Goal: Task Accomplishment & Management: Manage account settings

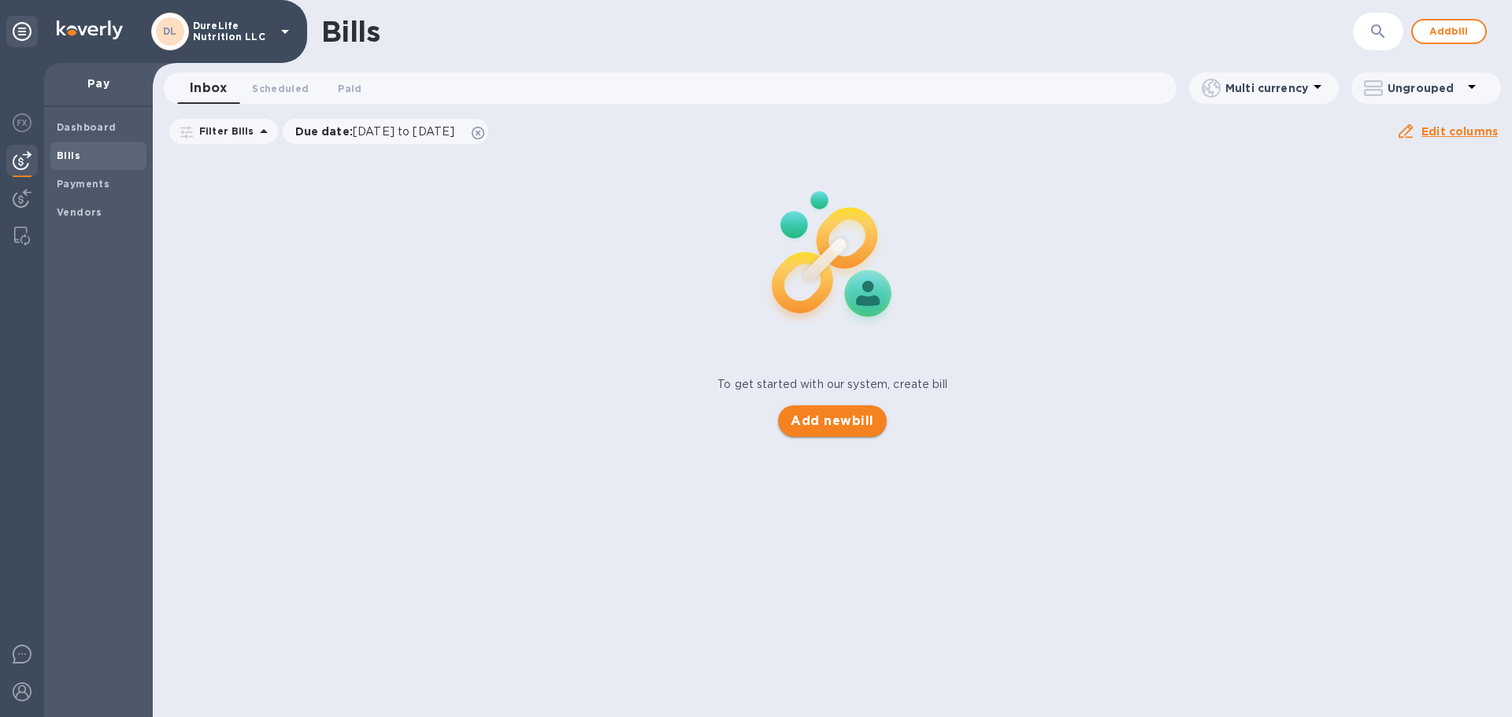
click at [860, 422] on span "Add new bill" at bounding box center [831, 421] width 83 height 19
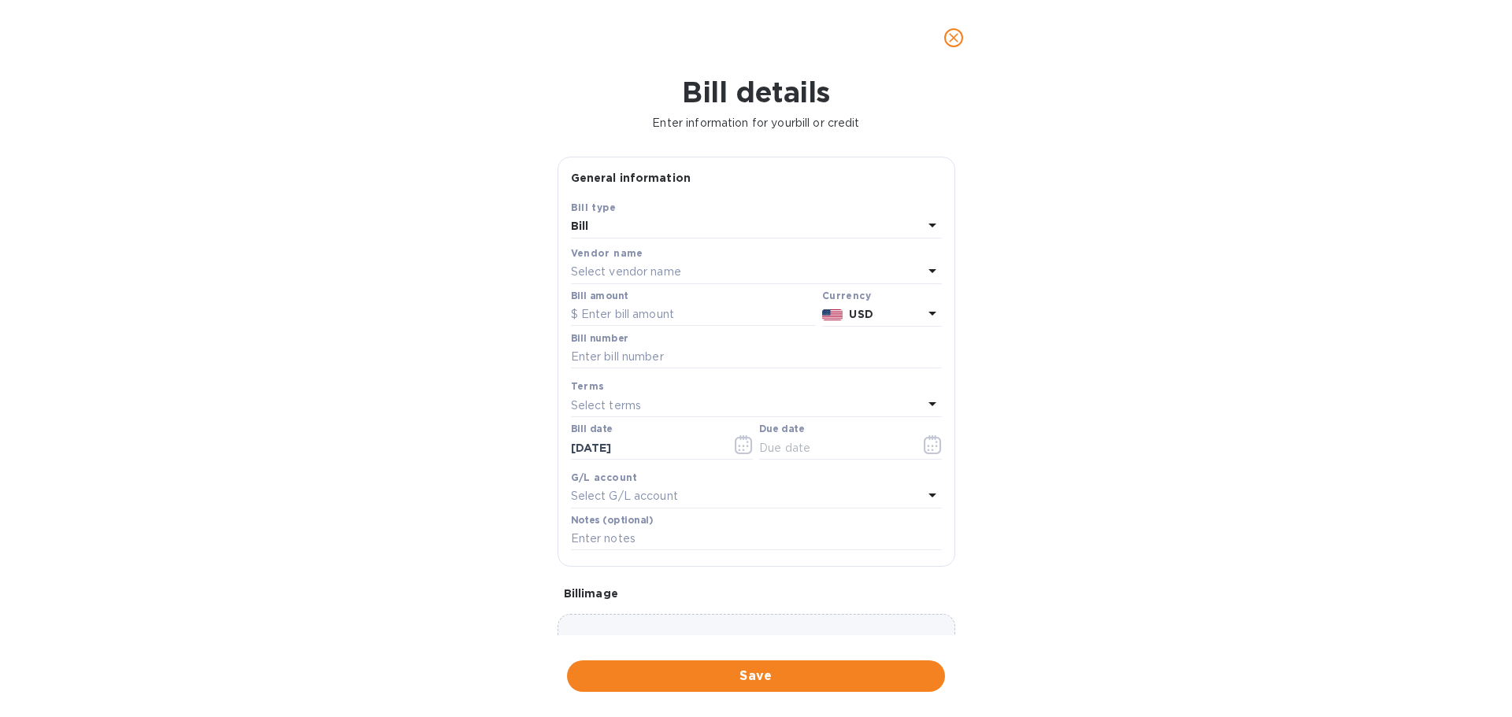
click at [837, 257] on div "Vendor name" at bounding box center [756, 253] width 371 height 17
click at [810, 268] on div "Select vendor name" at bounding box center [747, 272] width 352 height 22
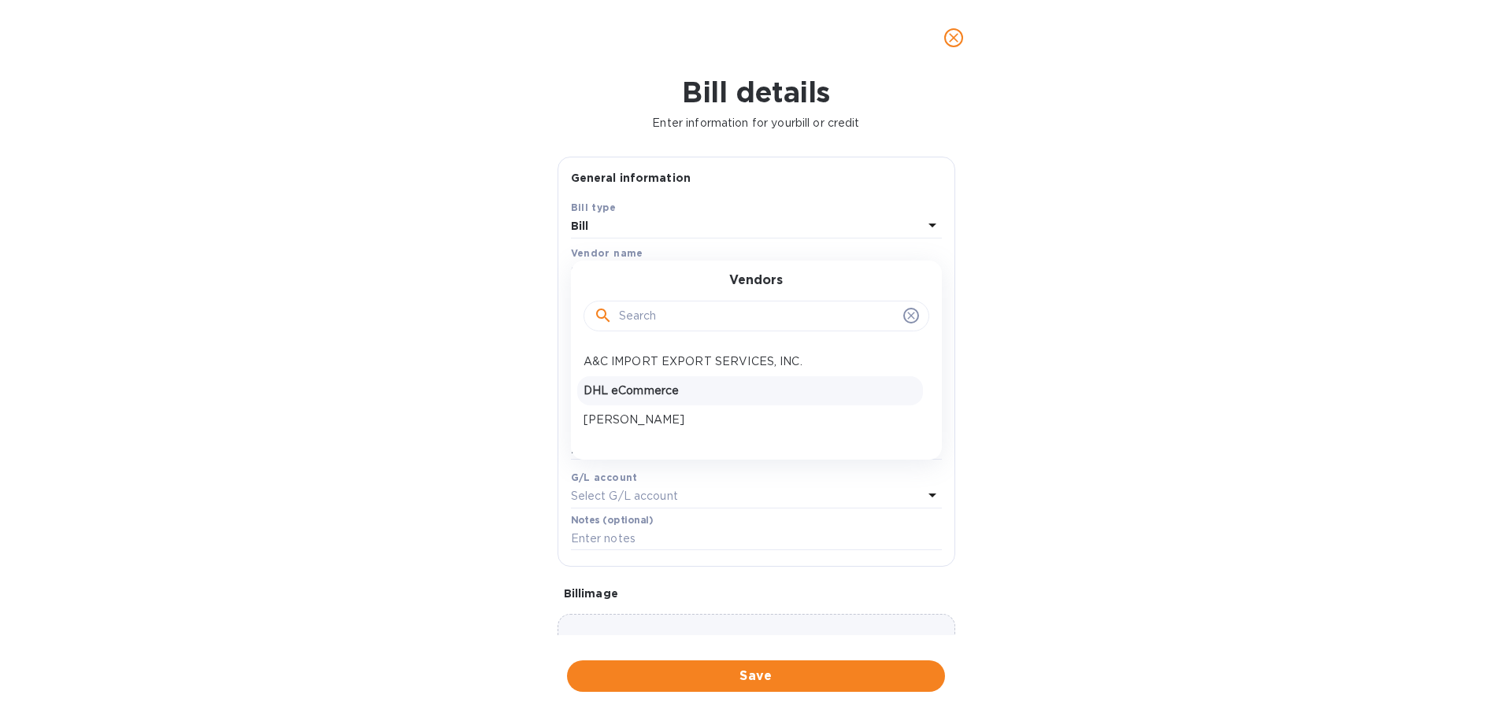
click at [655, 384] on p "DHL eCommerce" at bounding box center [749, 391] width 333 height 17
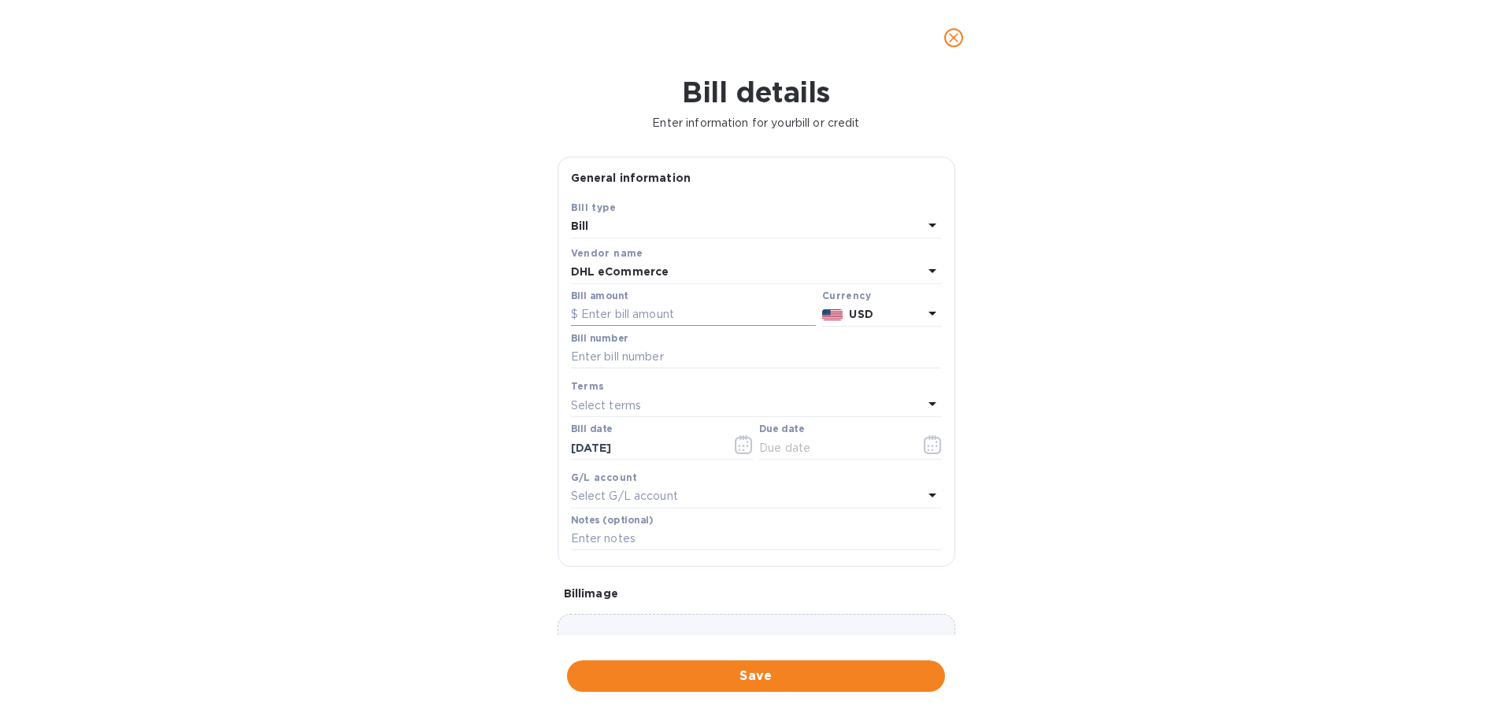
click at [629, 305] on input "text" at bounding box center [693, 315] width 245 height 24
paste input "158.10"
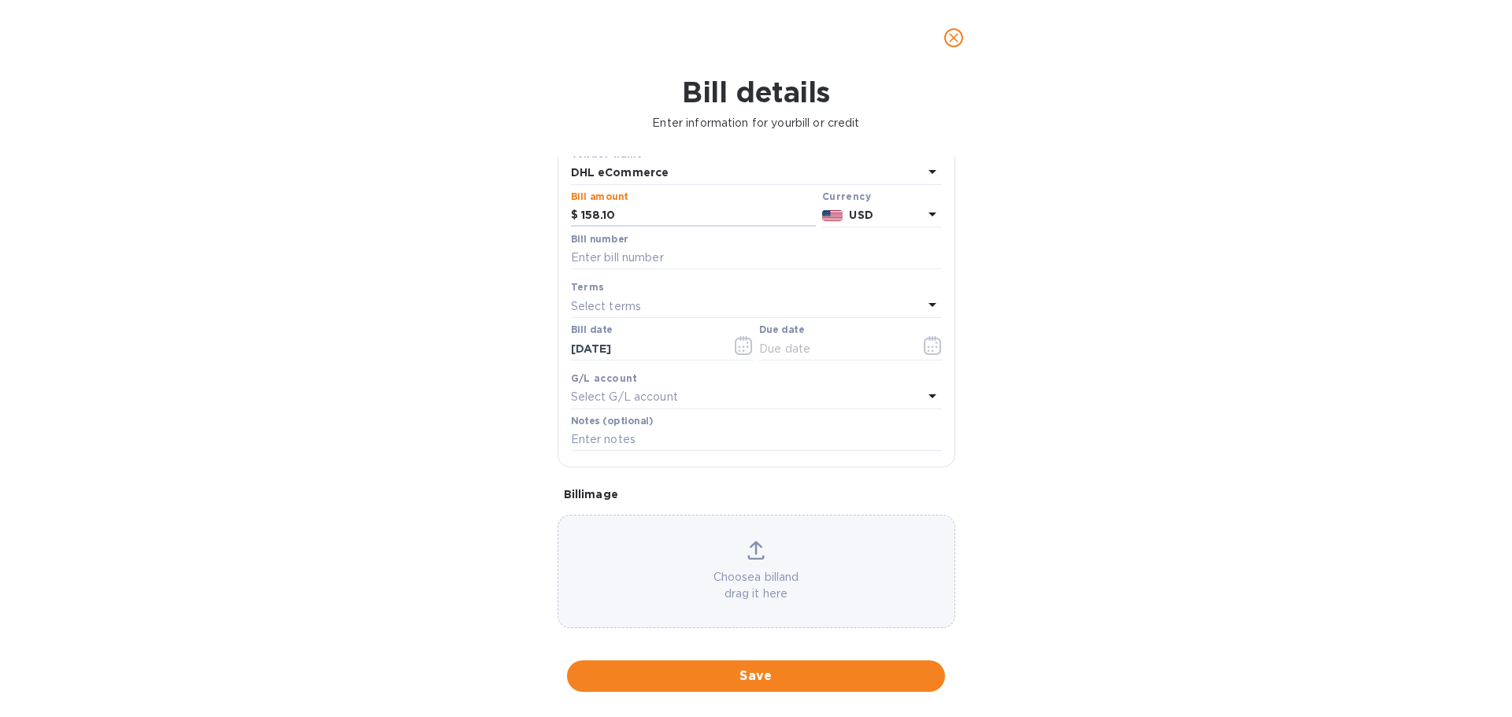
scroll to position [111, 0]
type input "158.10"
click at [923, 385] on icon at bounding box center [932, 384] width 19 height 19
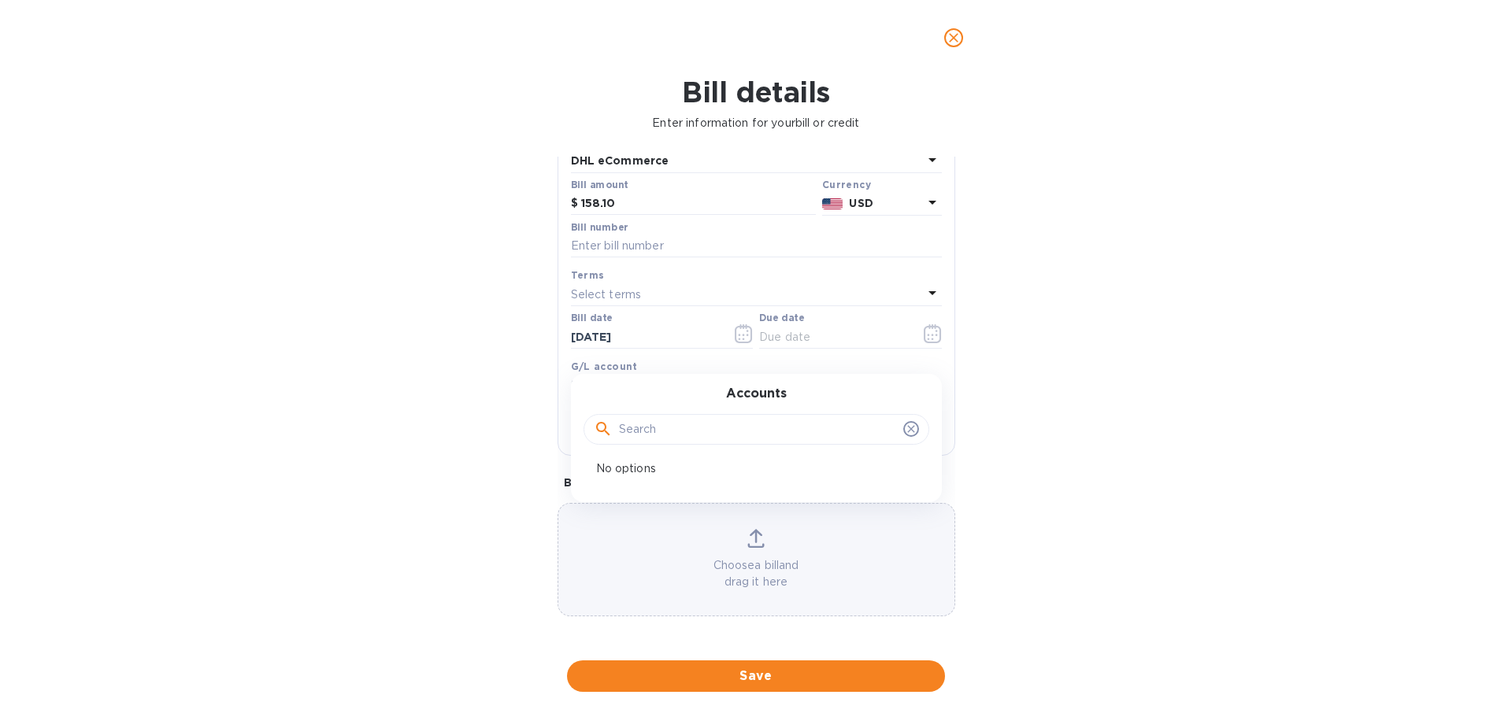
click at [905, 427] on icon at bounding box center [911, 429] width 13 height 13
click at [709, 239] on input "text" at bounding box center [756, 247] width 371 height 24
click at [633, 244] on input "text" at bounding box center [756, 247] width 371 height 24
paste input "22102578"
type input "22102578"
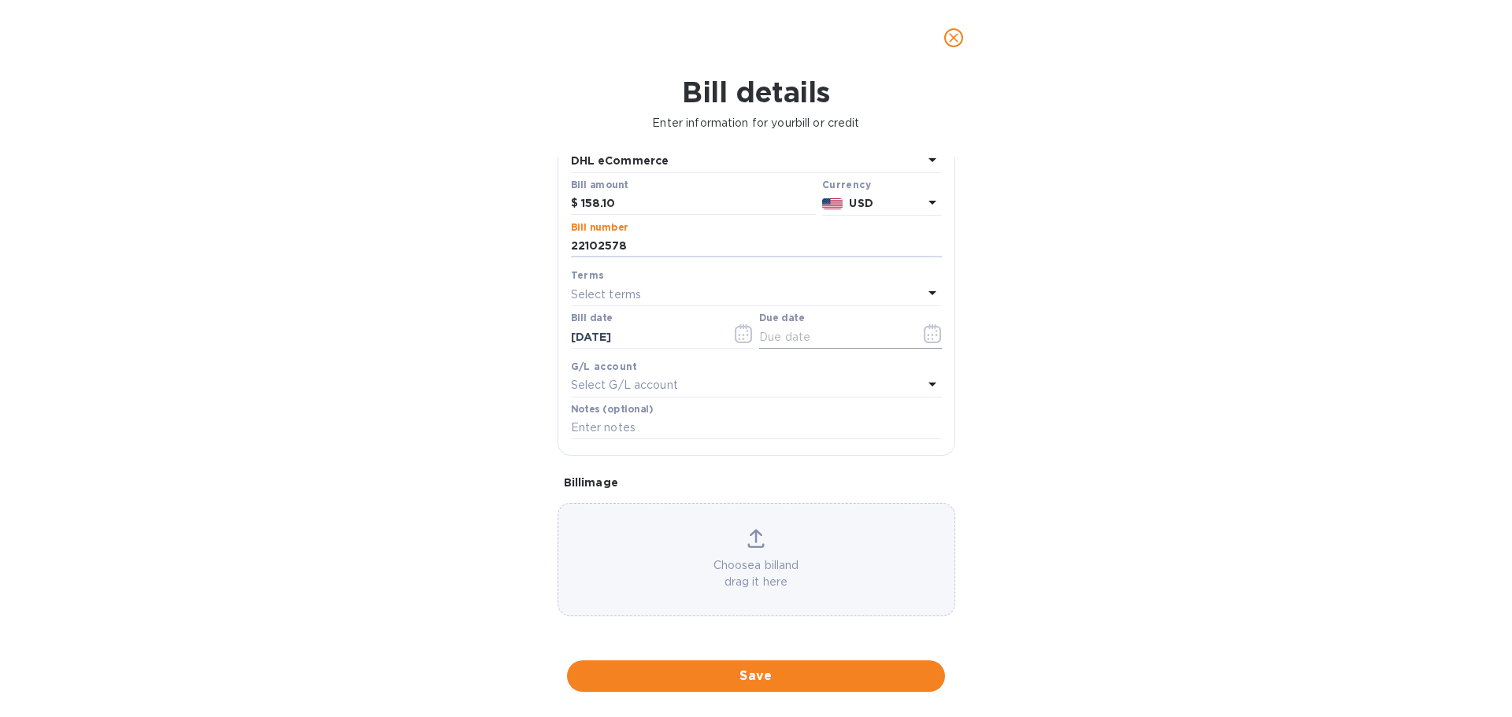
click at [923, 331] on icon "button" at bounding box center [932, 333] width 18 height 19
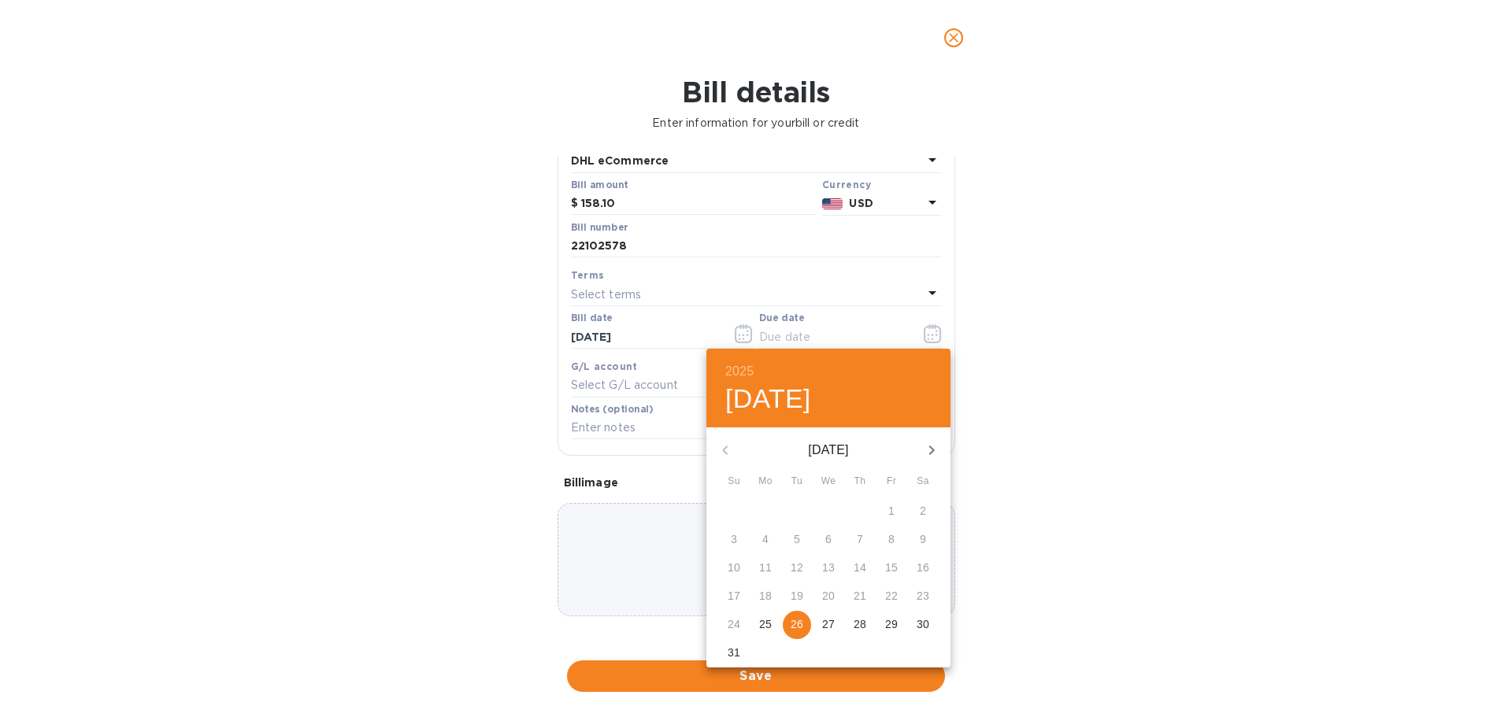
click at [927, 451] on icon "button" at bounding box center [931, 450] width 19 height 19
click at [765, 509] on p "1" at bounding box center [765, 511] width 6 height 16
type input "[DATE]"
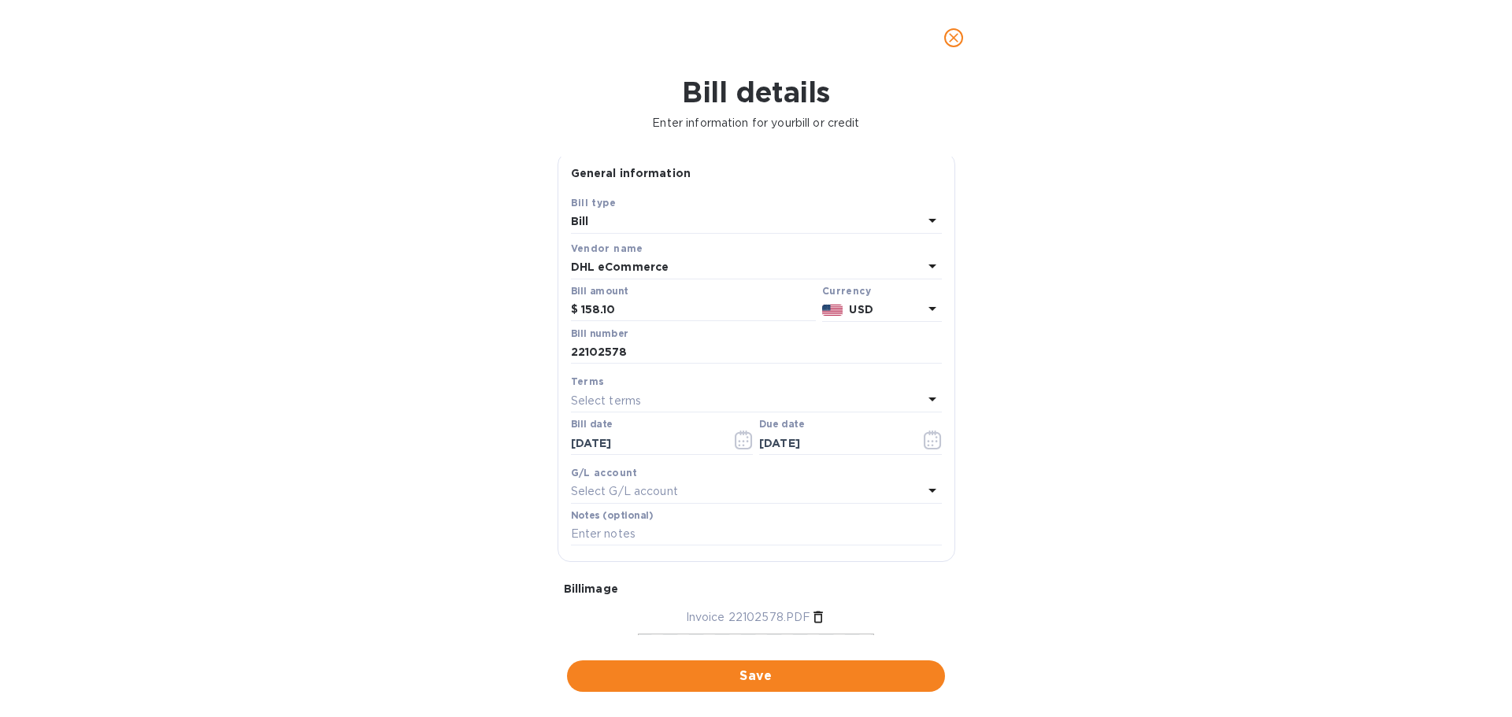
scroll to position [0, 0]
click at [823, 673] on span "Save" at bounding box center [755, 676] width 353 height 19
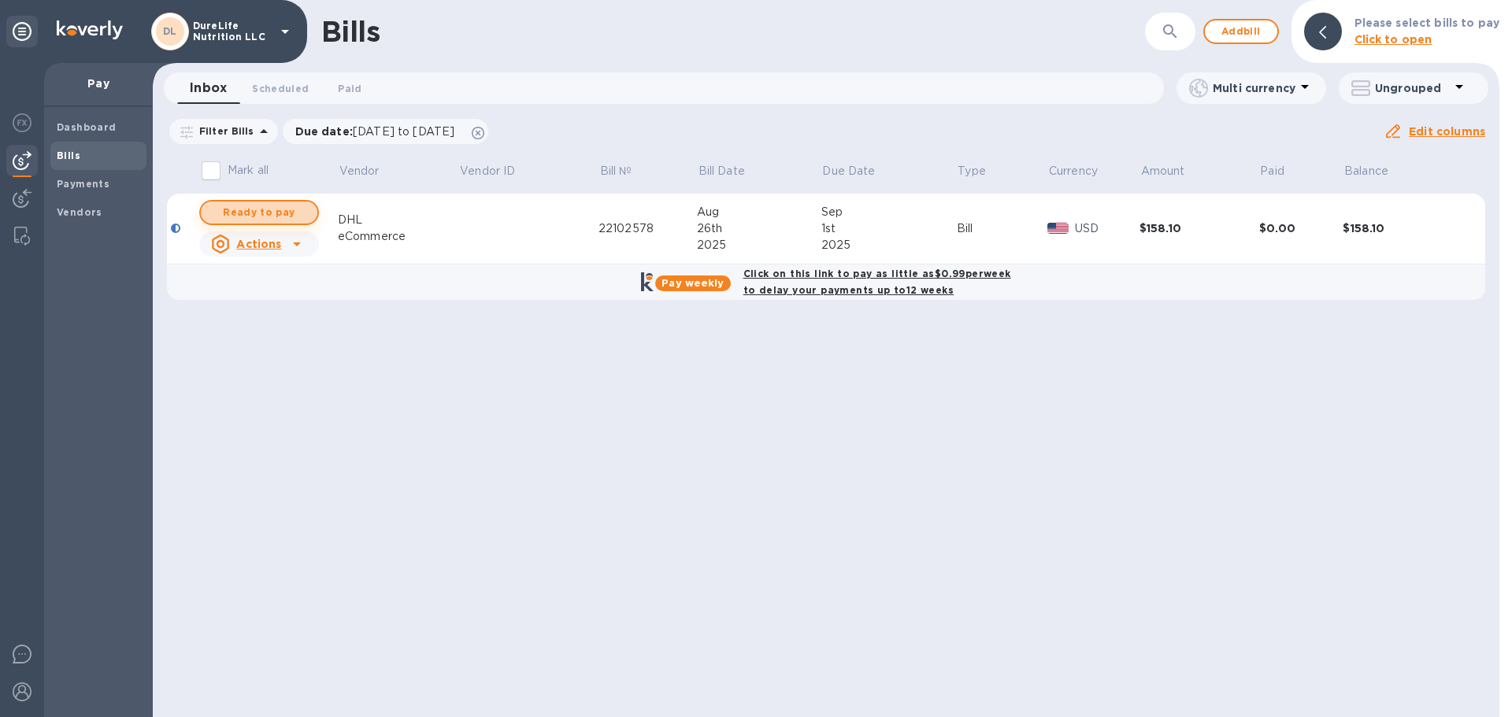
click at [291, 205] on span "Ready to pay" at bounding box center [258, 212] width 91 height 19
click at [1408, 42] on b "Click to open" at bounding box center [1393, 39] width 78 height 13
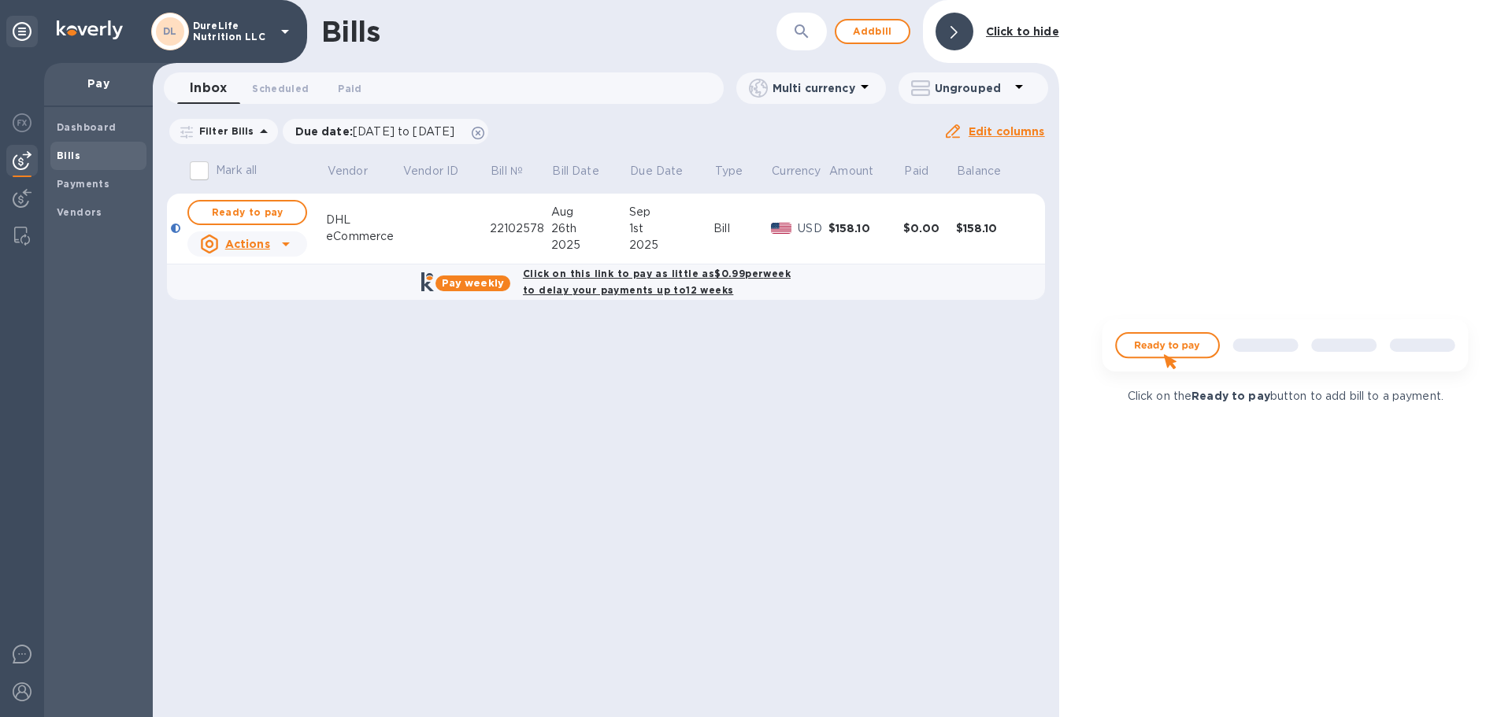
click at [1180, 349] on img at bounding box center [1285, 352] width 392 height 79
click at [1160, 344] on img at bounding box center [1285, 352] width 392 height 79
click at [285, 212] on span "Ready to pay" at bounding box center [247, 212] width 91 height 19
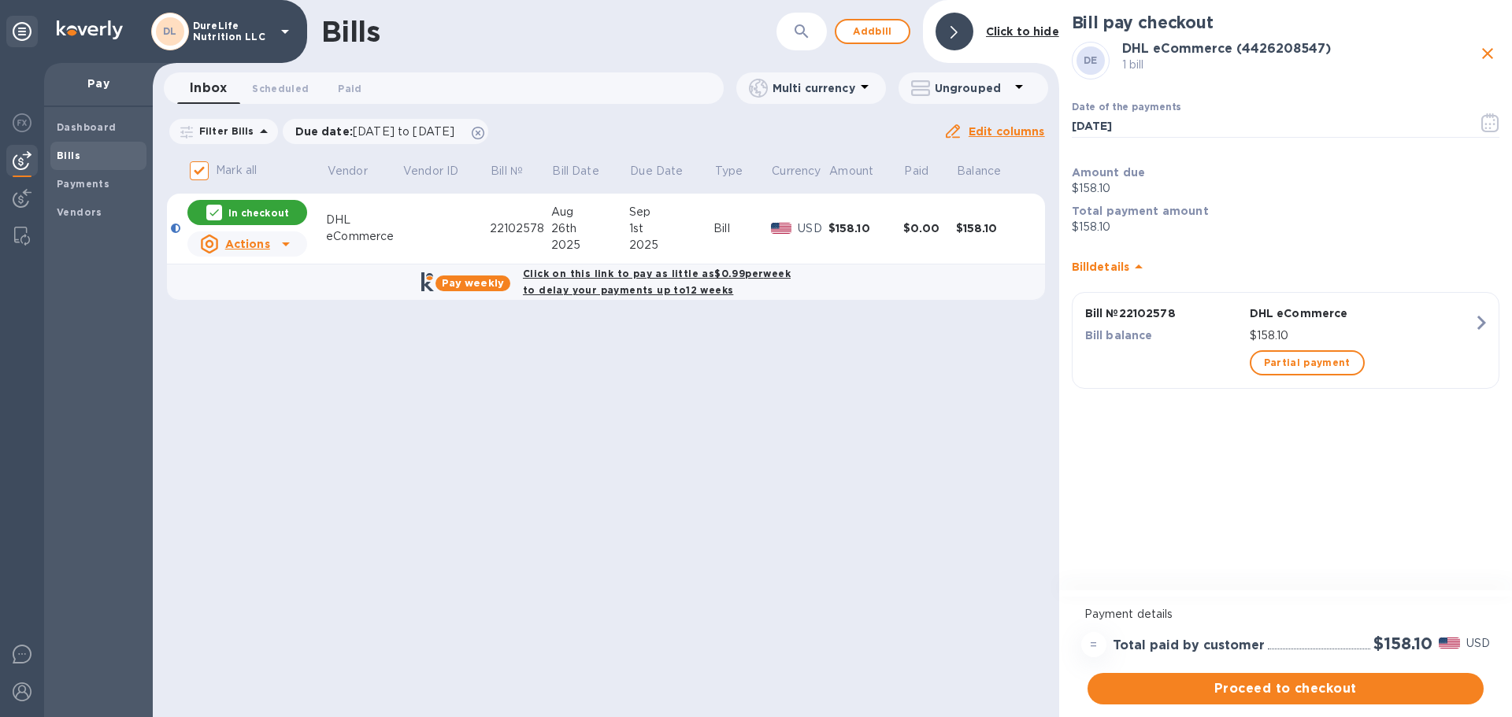
click at [1477, 324] on icon "button" at bounding box center [1481, 323] width 28 height 28
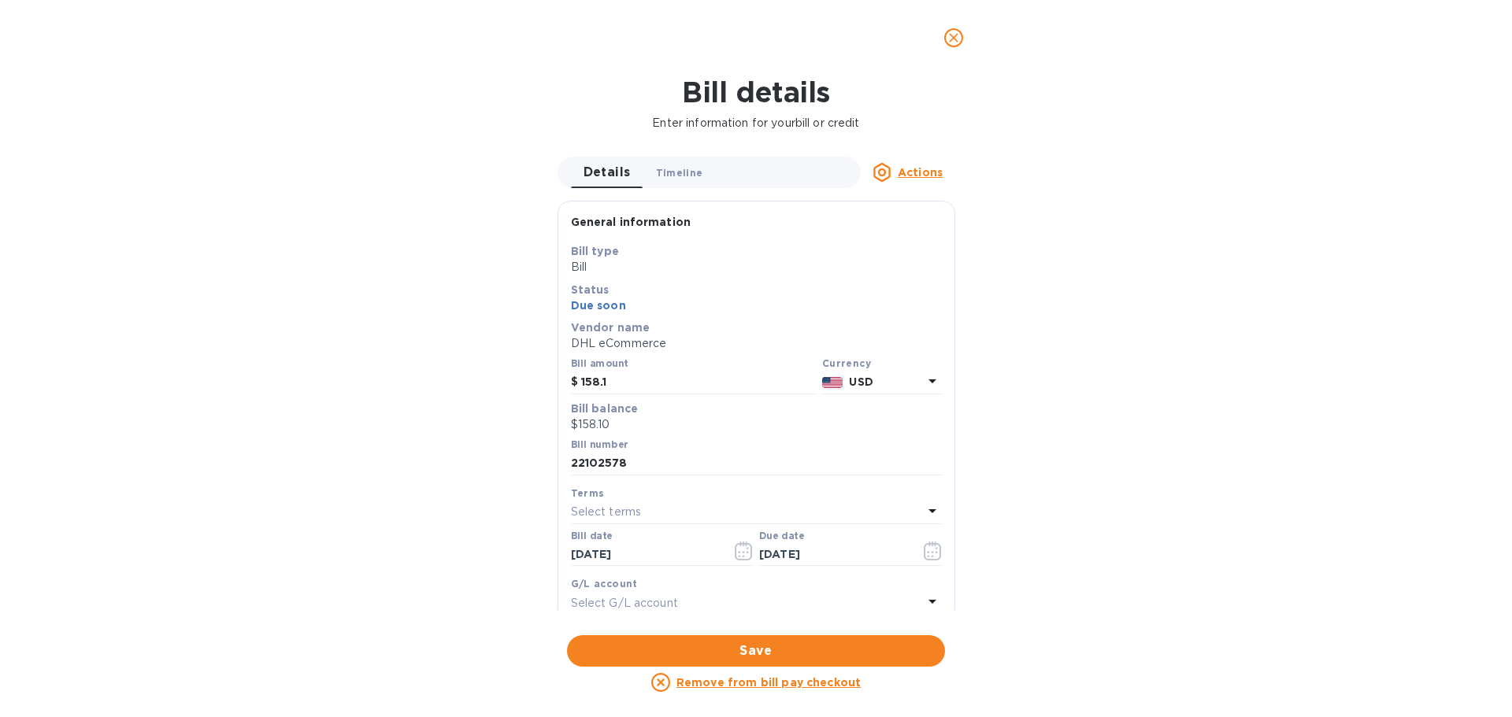
click at [695, 179] on span "Timeline 0" at bounding box center [679, 173] width 47 height 17
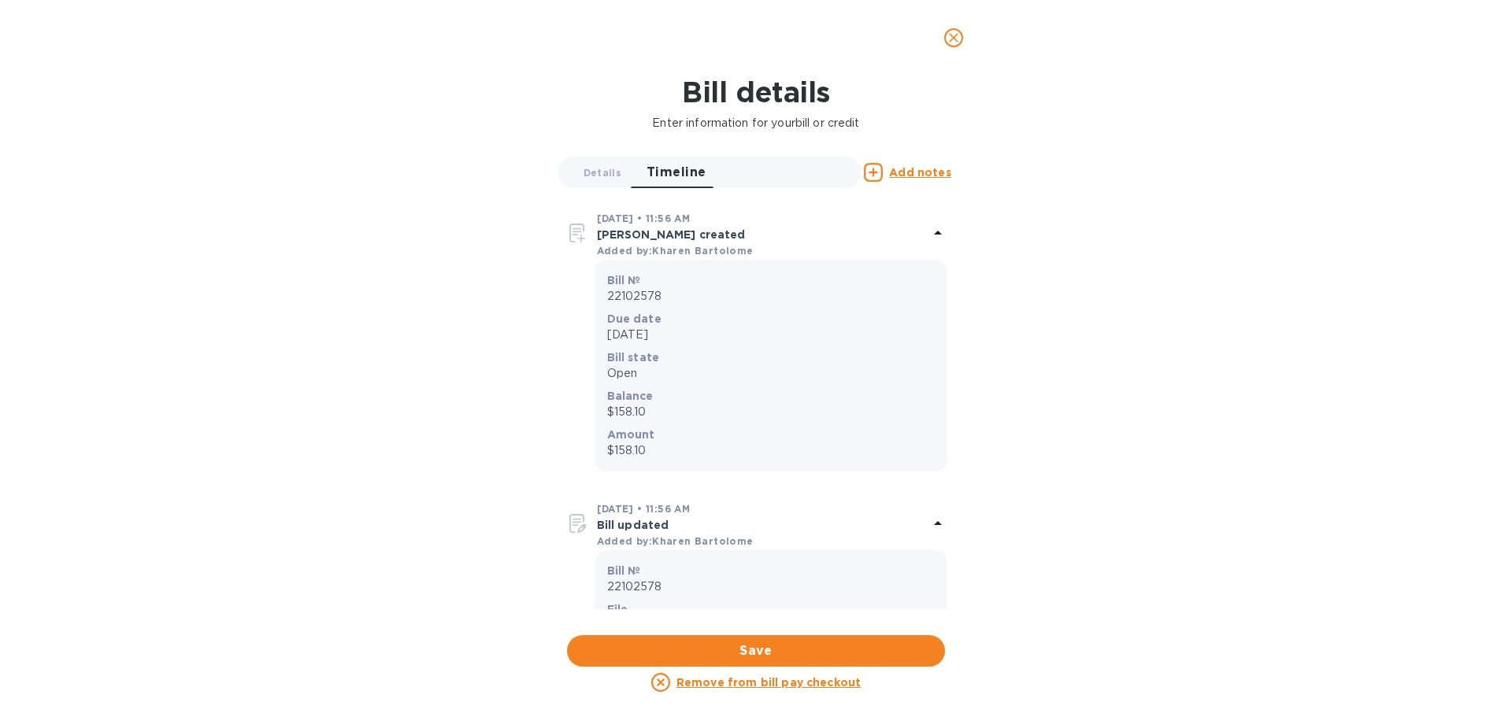
click at [953, 43] on icon "close" at bounding box center [953, 38] width 16 height 16
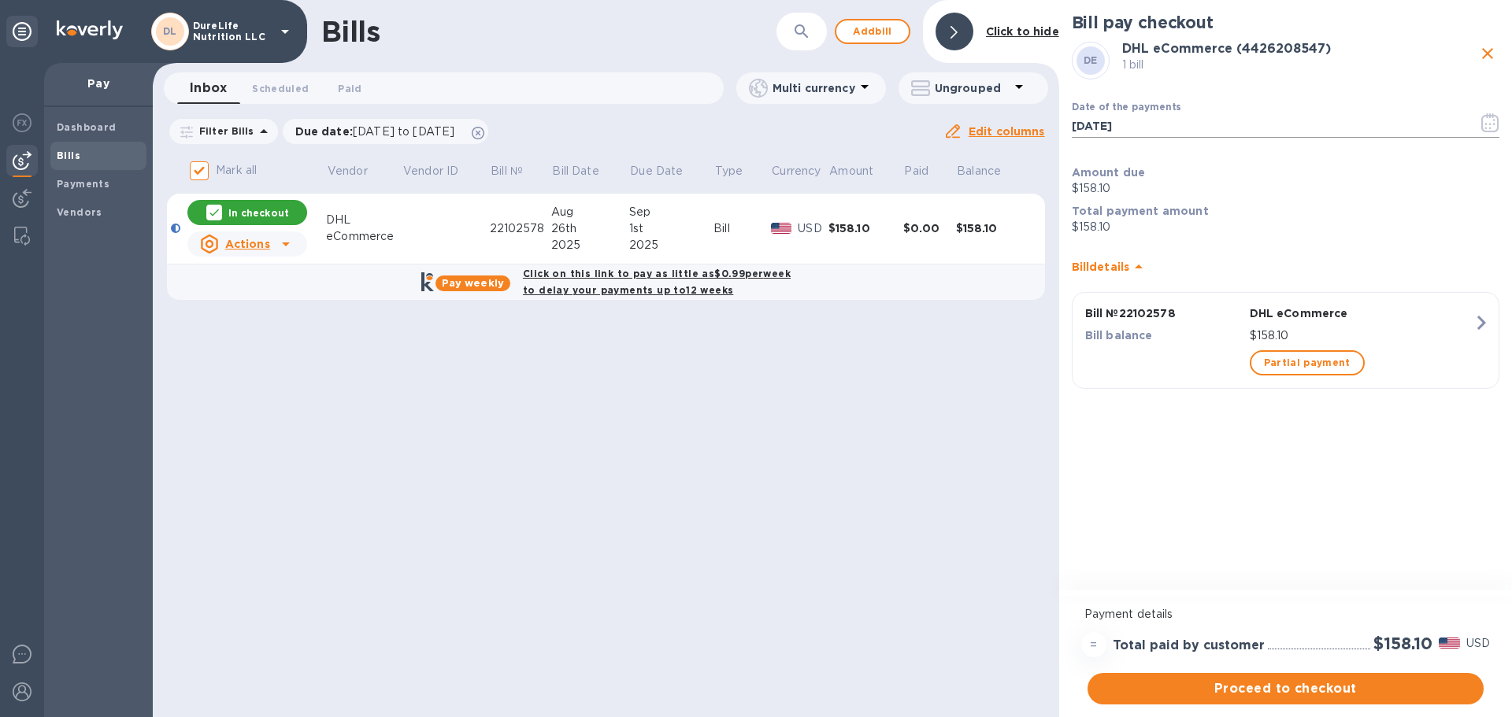
click at [1489, 127] on icon "button" at bounding box center [1490, 122] width 18 height 19
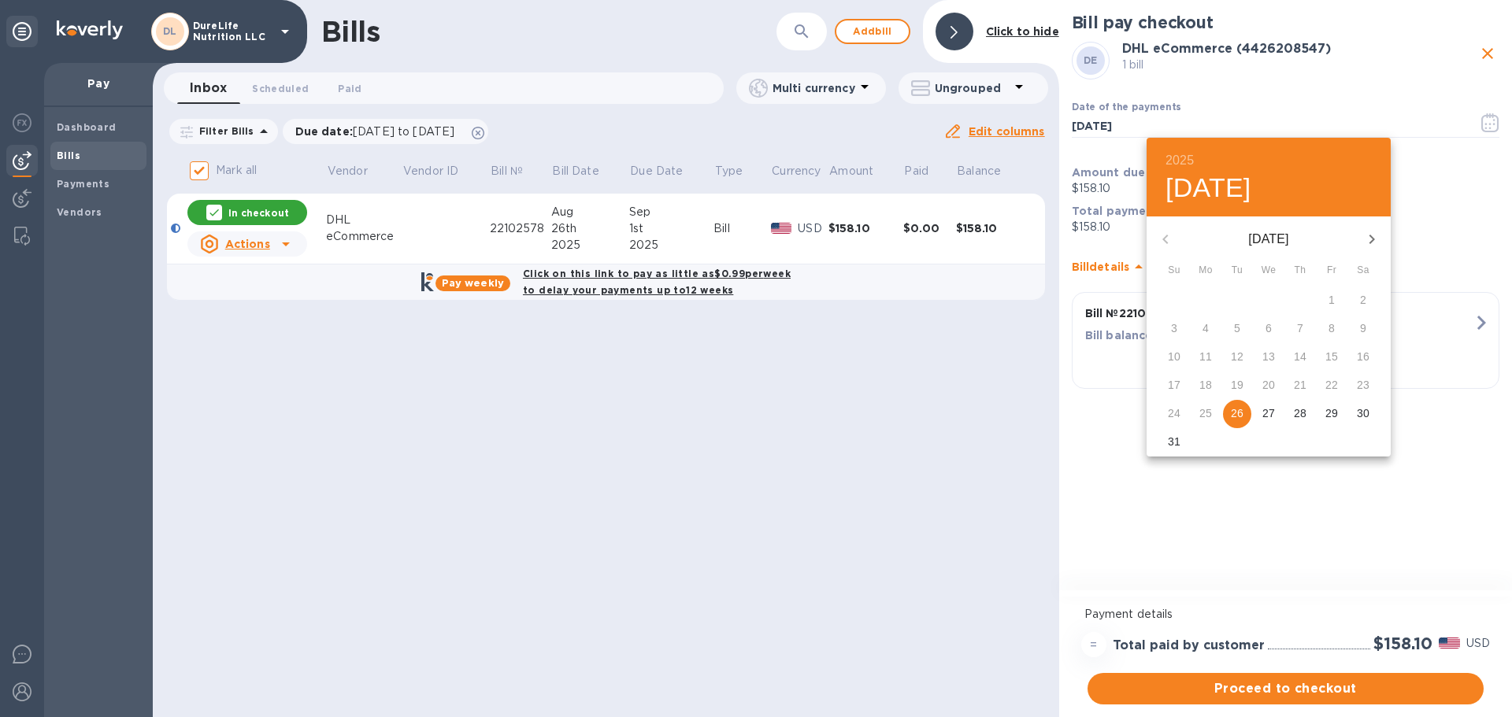
click at [1441, 220] on div at bounding box center [756, 358] width 1512 height 717
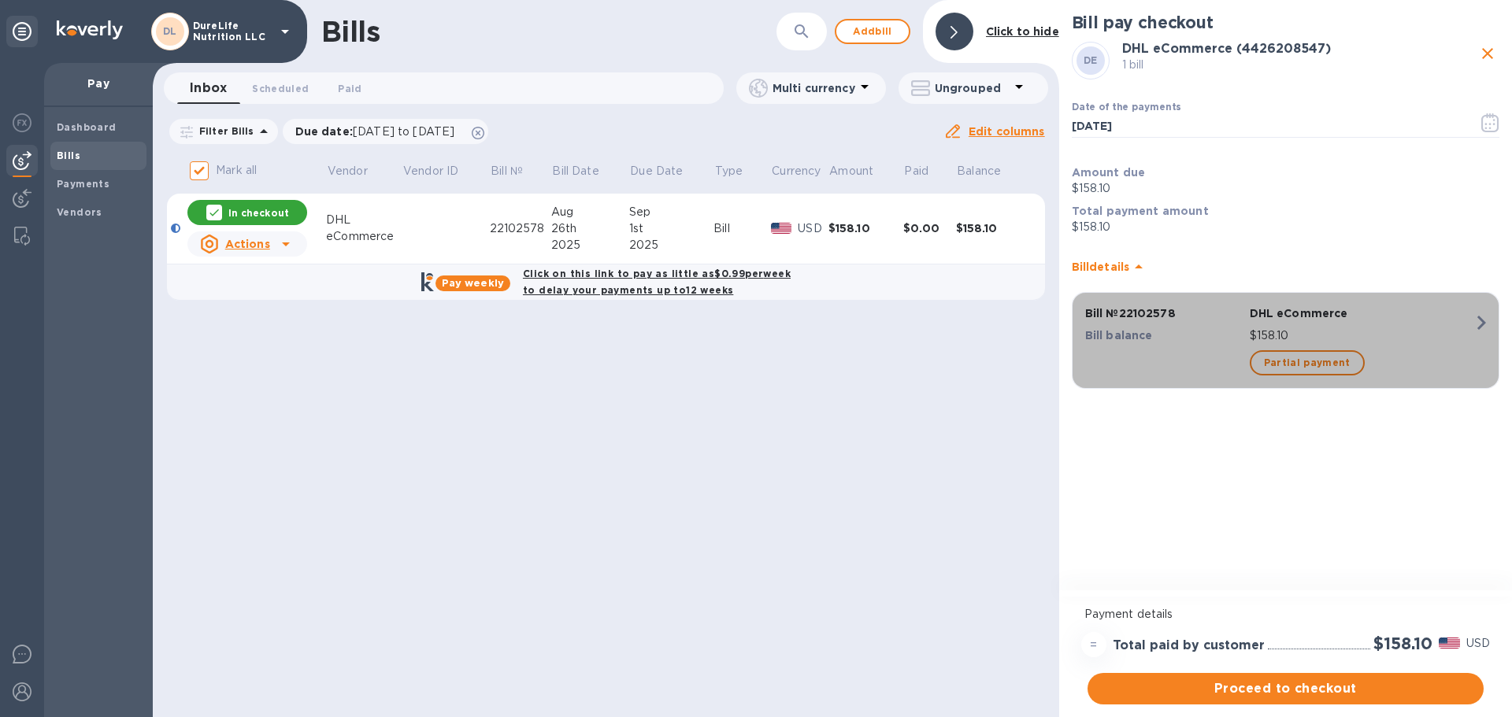
click at [1471, 322] on icon "button" at bounding box center [1481, 323] width 28 height 28
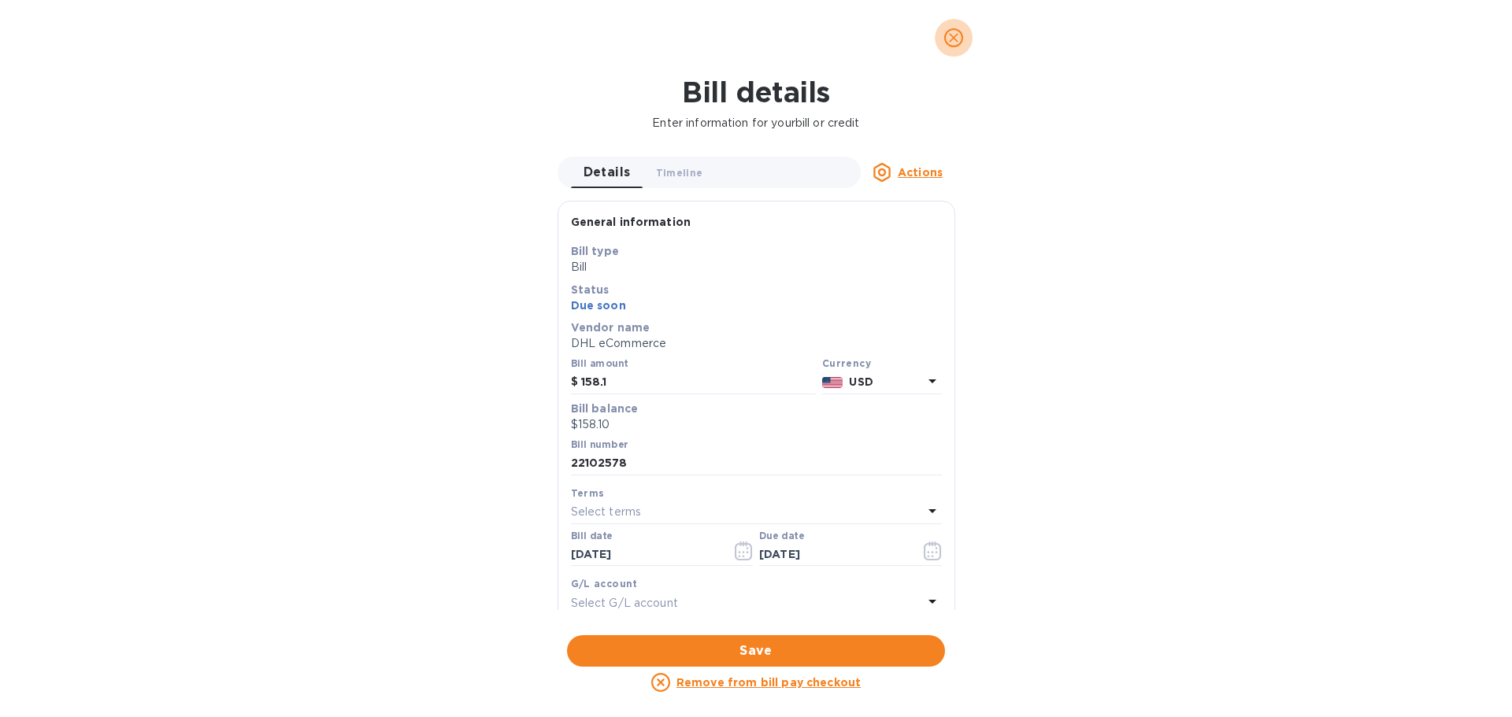
click at [959, 32] on icon "close" at bounding box center [953, 38] width 16 height 16
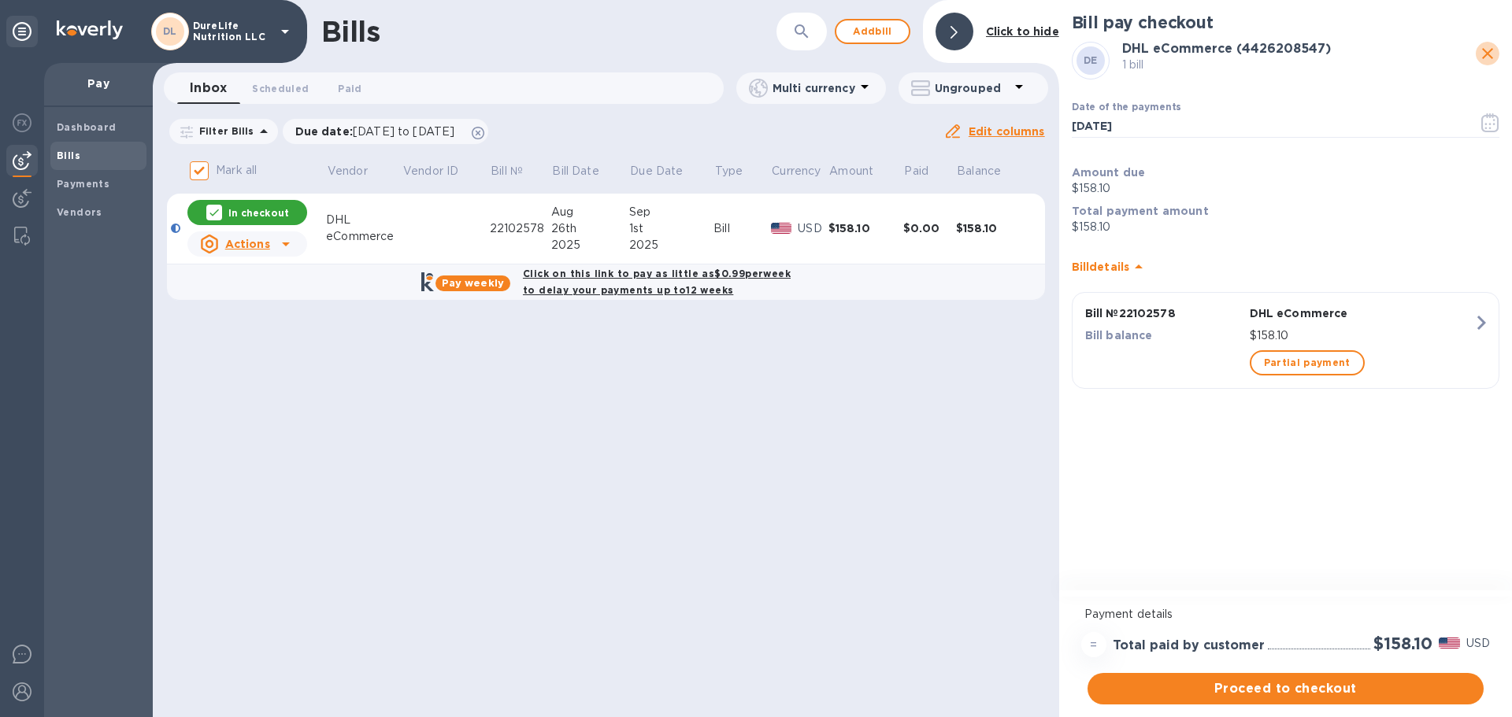
click at [1485, 57] on icon "close" at bounding box center [1487, 53] width 11 height 11
checkbox input "false"
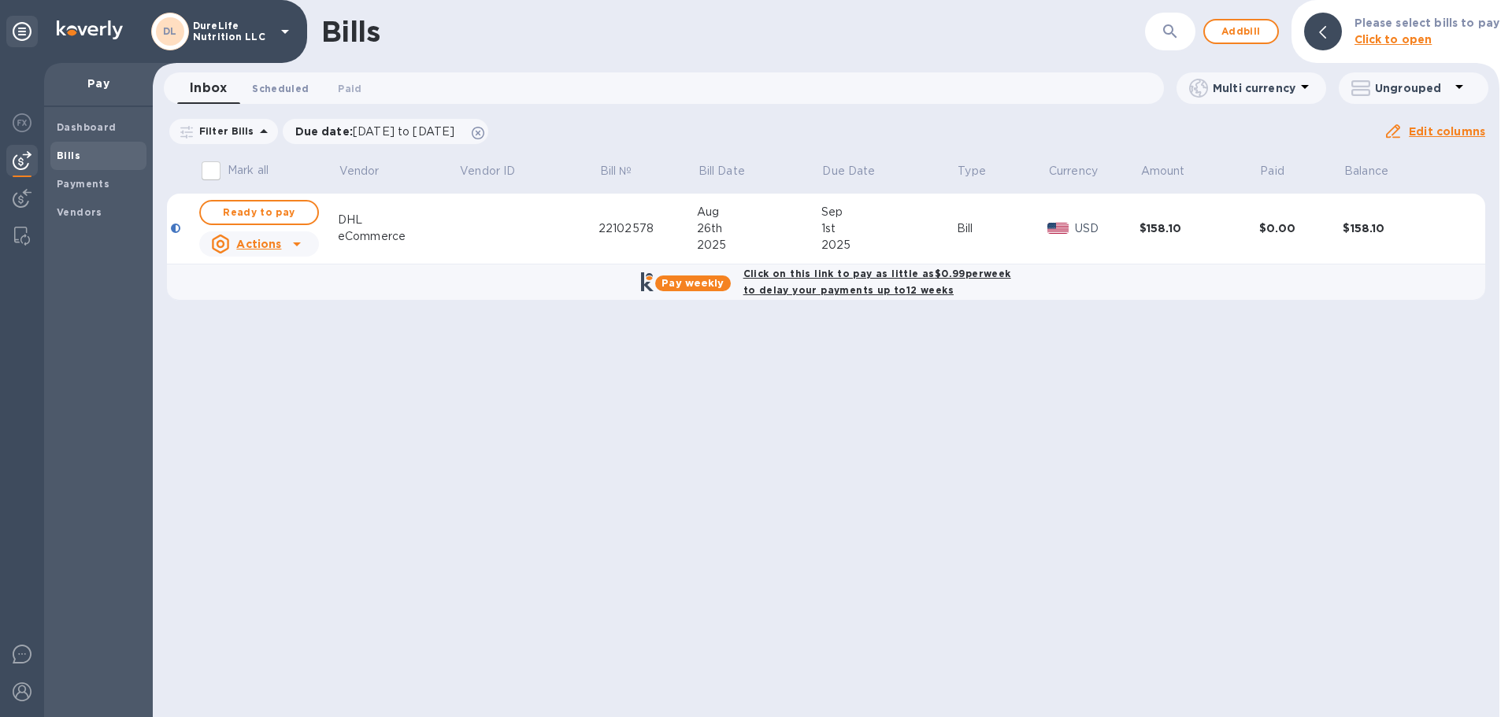
click at [269, 90] on span "Scheduled 0" at bounding box center [280, 88] width 57 height 17
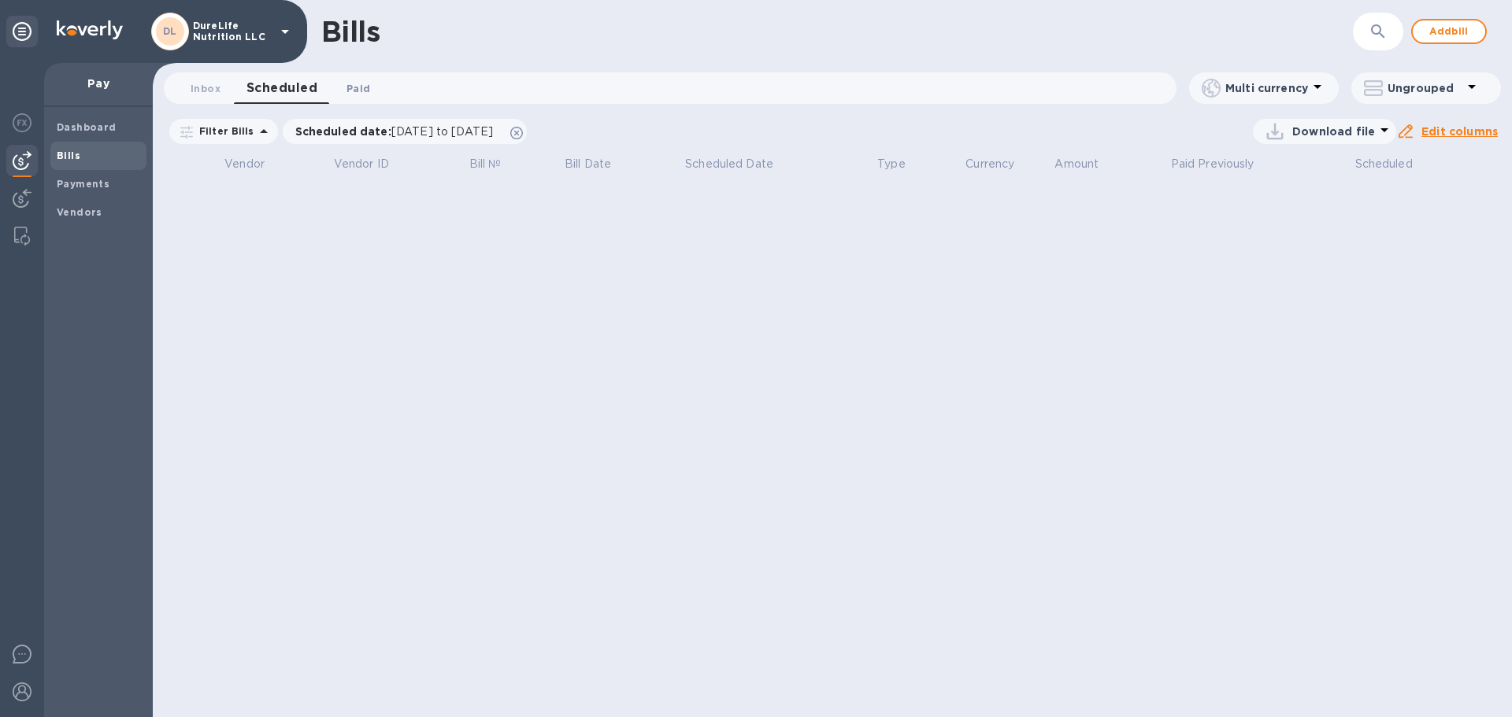
click at [357, 83] on span "Paid 0" at bounding box center [358, 88] width 24 height 17
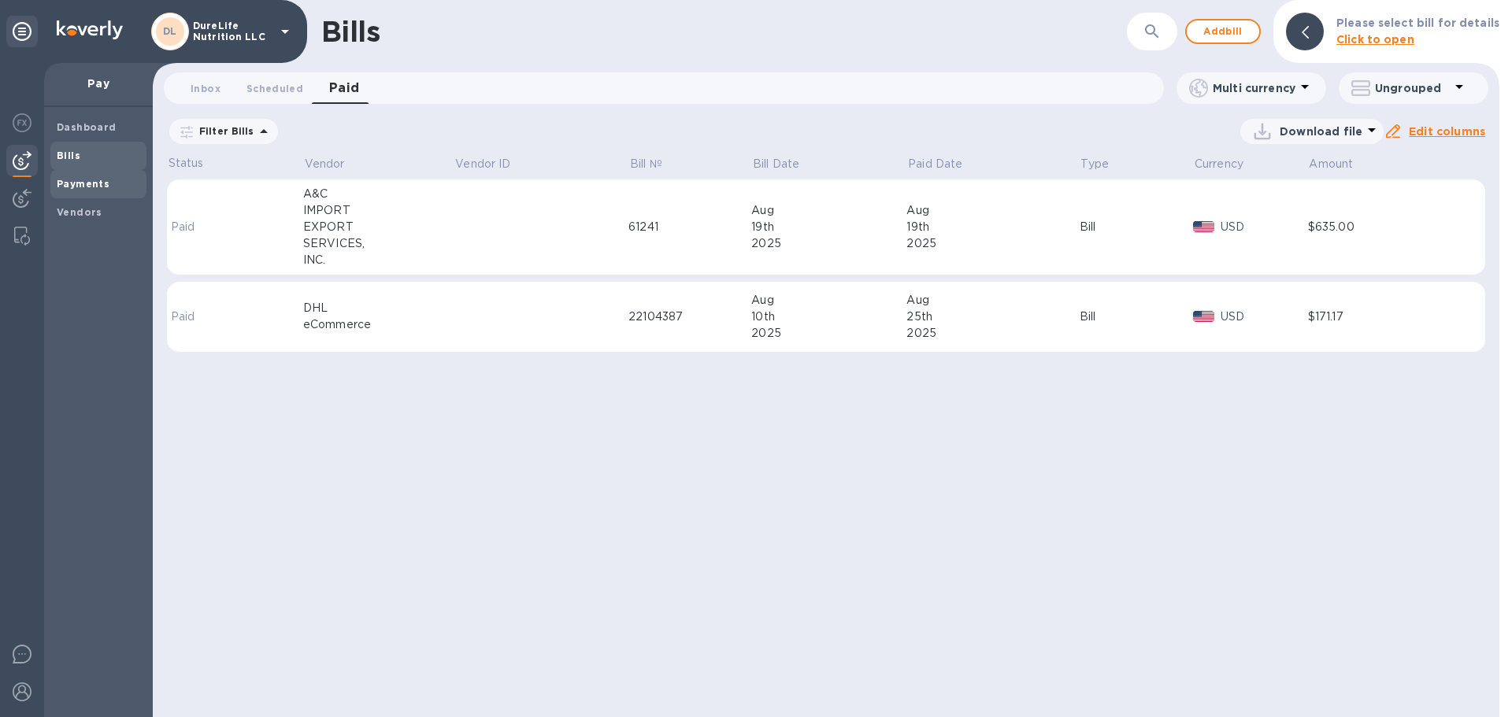
click at [88, 172] on div "Payments" at bounding box center [98, 184] width 96 height 28
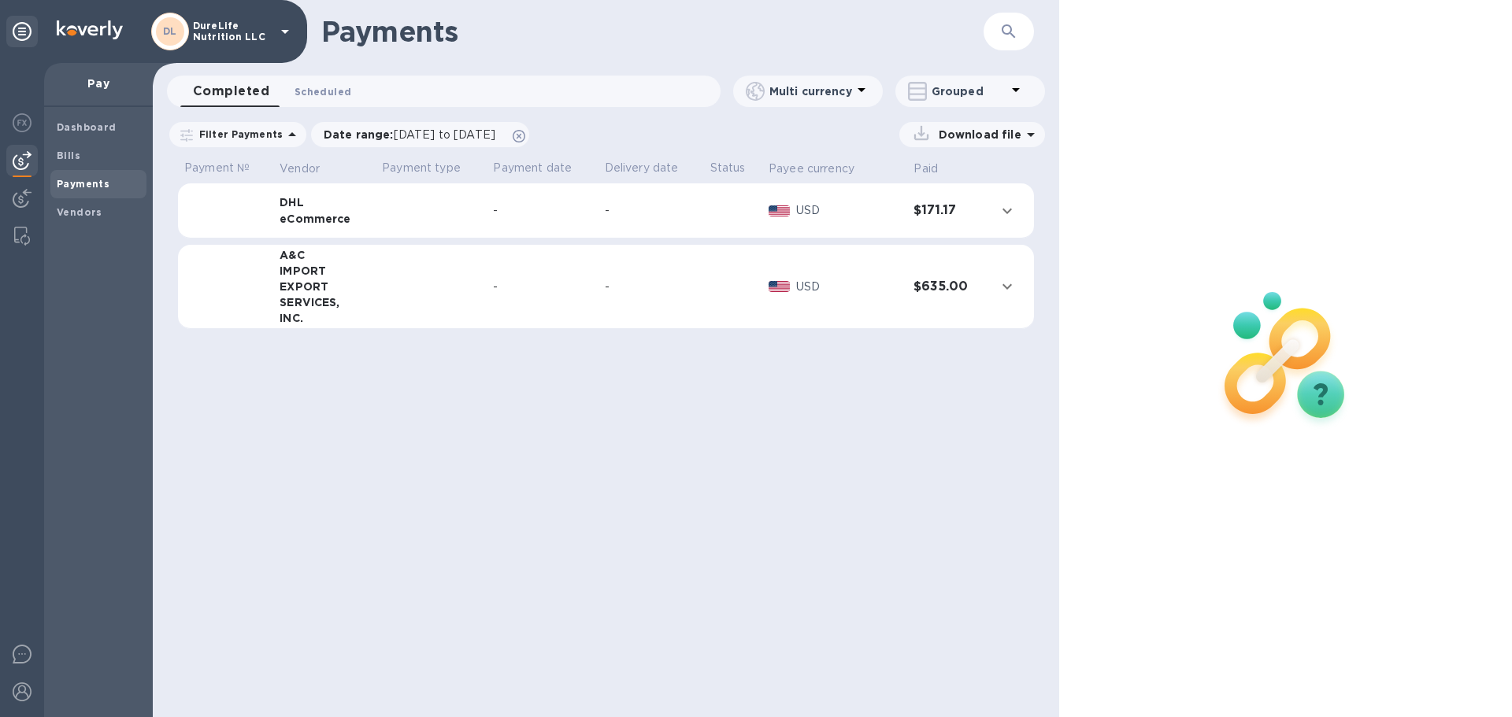
click at [307, 78] on button "Scheduled 0" at bounding box center [323, 91] width 82 height 31
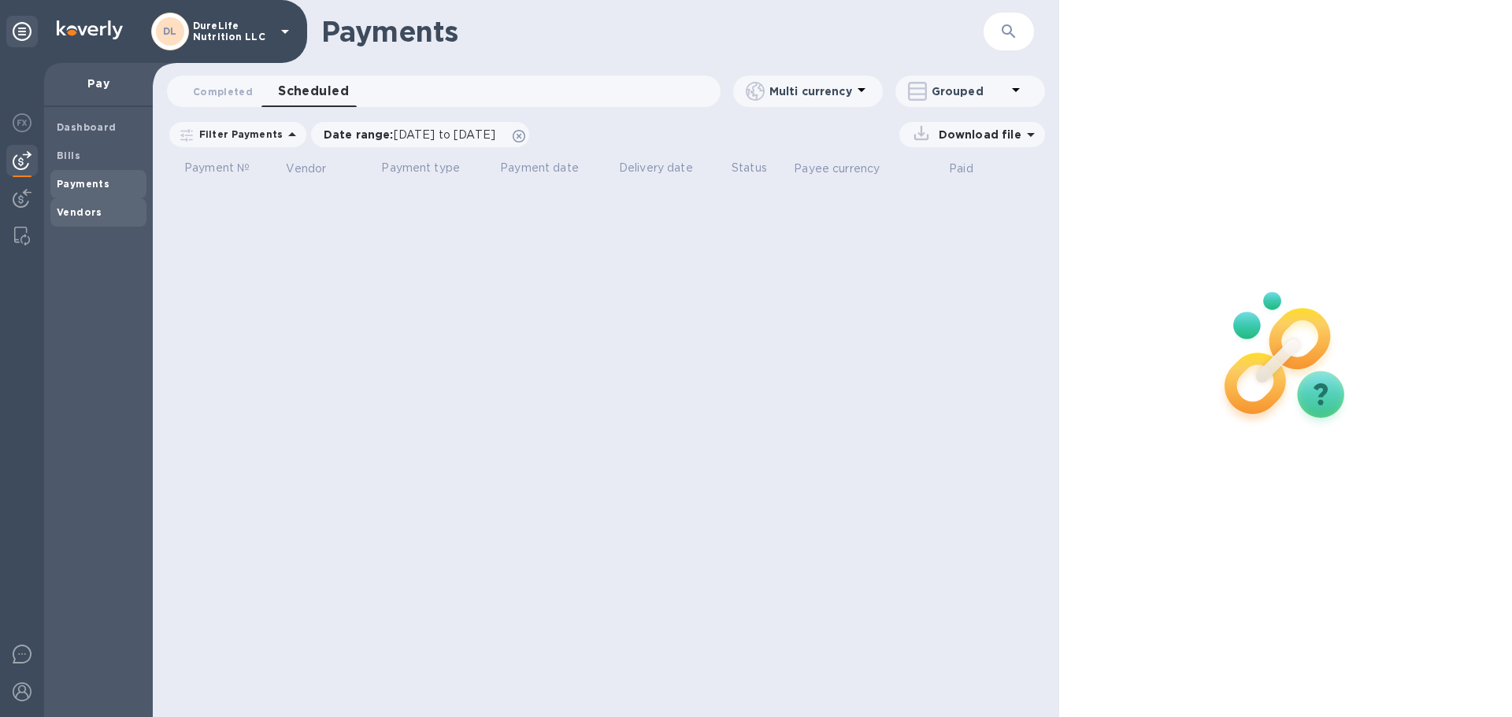
click at [91, 209] on b "Vendors" at bounding box center [80, 212] width 46 height 12
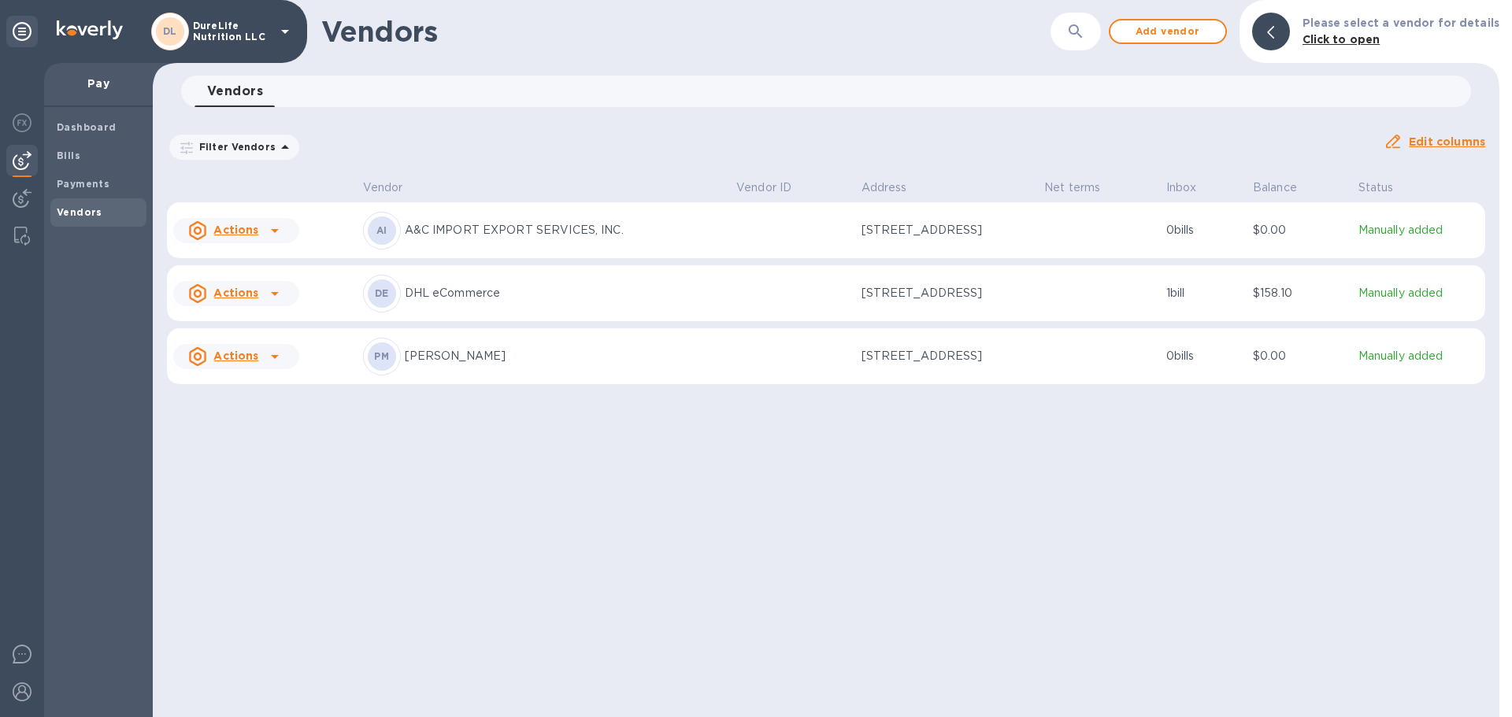
click at [268, 359] on icon at bounding box center [274, 356] width 19 height 19
drag, startPoint x: 511, startPoint y: 347, endPoint x: 513, endPoint y: 357, distance: 9.7
click at [513, 354] on div at bounding box center [756, 358] width 1512 height 717
click at [381, 360] on b "PM" at bounding box center [381, 356] width 15 height 12
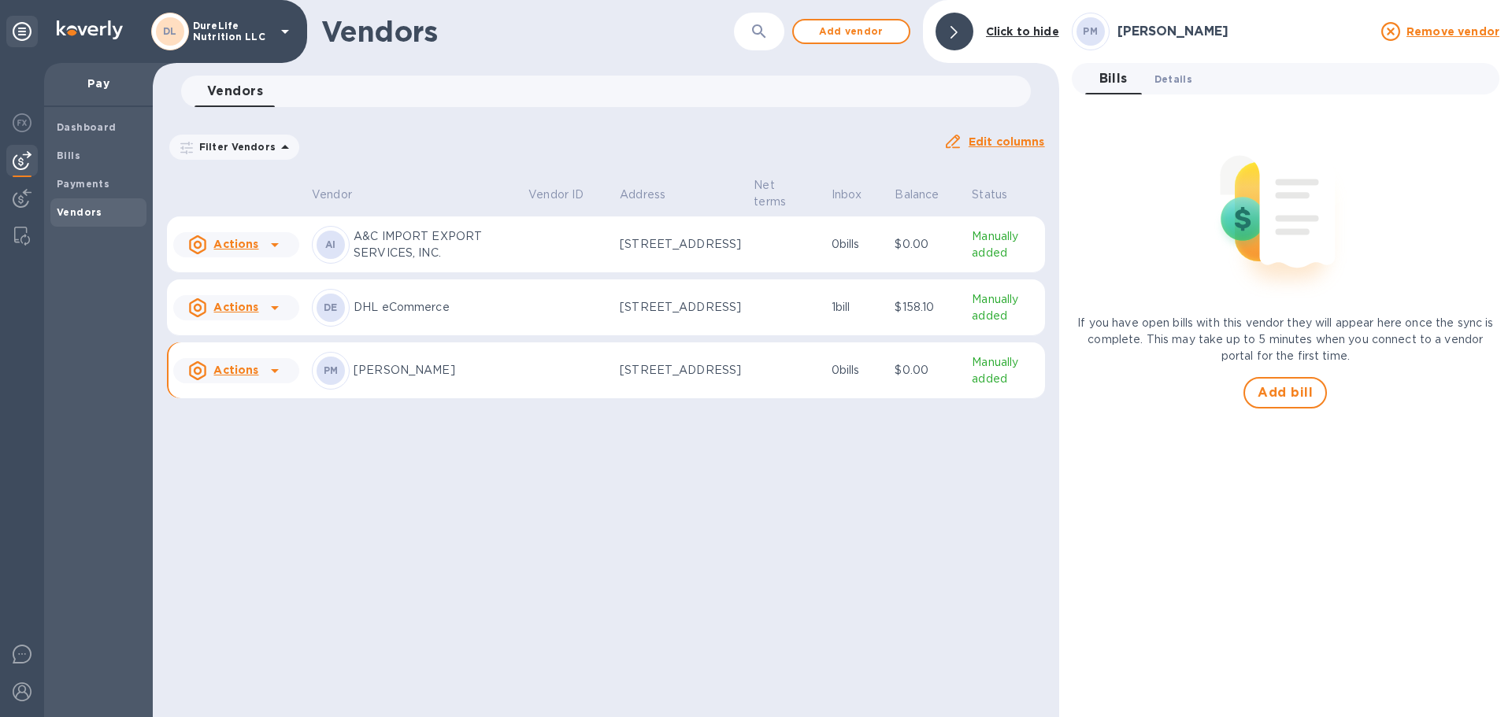
click at [1176, 78] on span "Details 0" at bounding box center [1173, 79] width 38 height 17
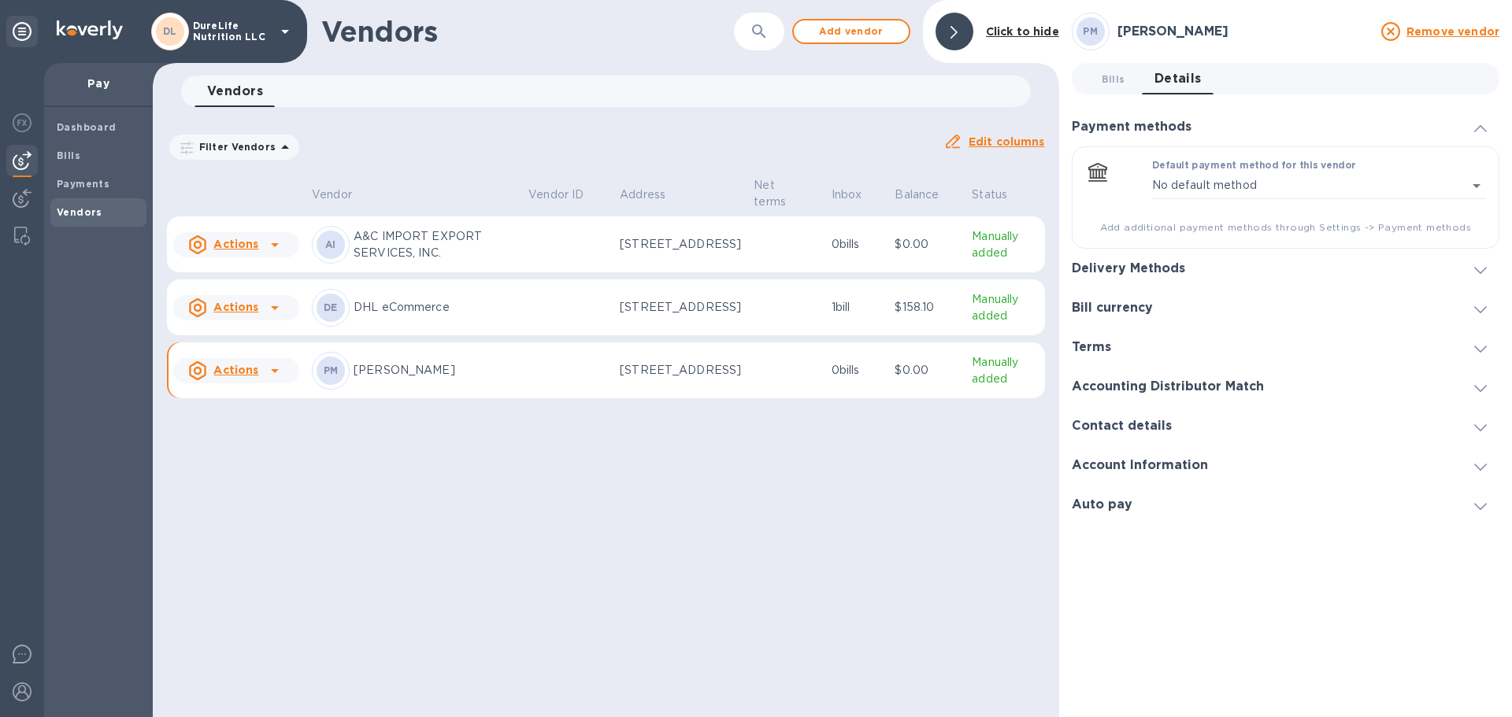
click at [1471, 505] on div at bounding box center [1480, 505] width 38 height 16
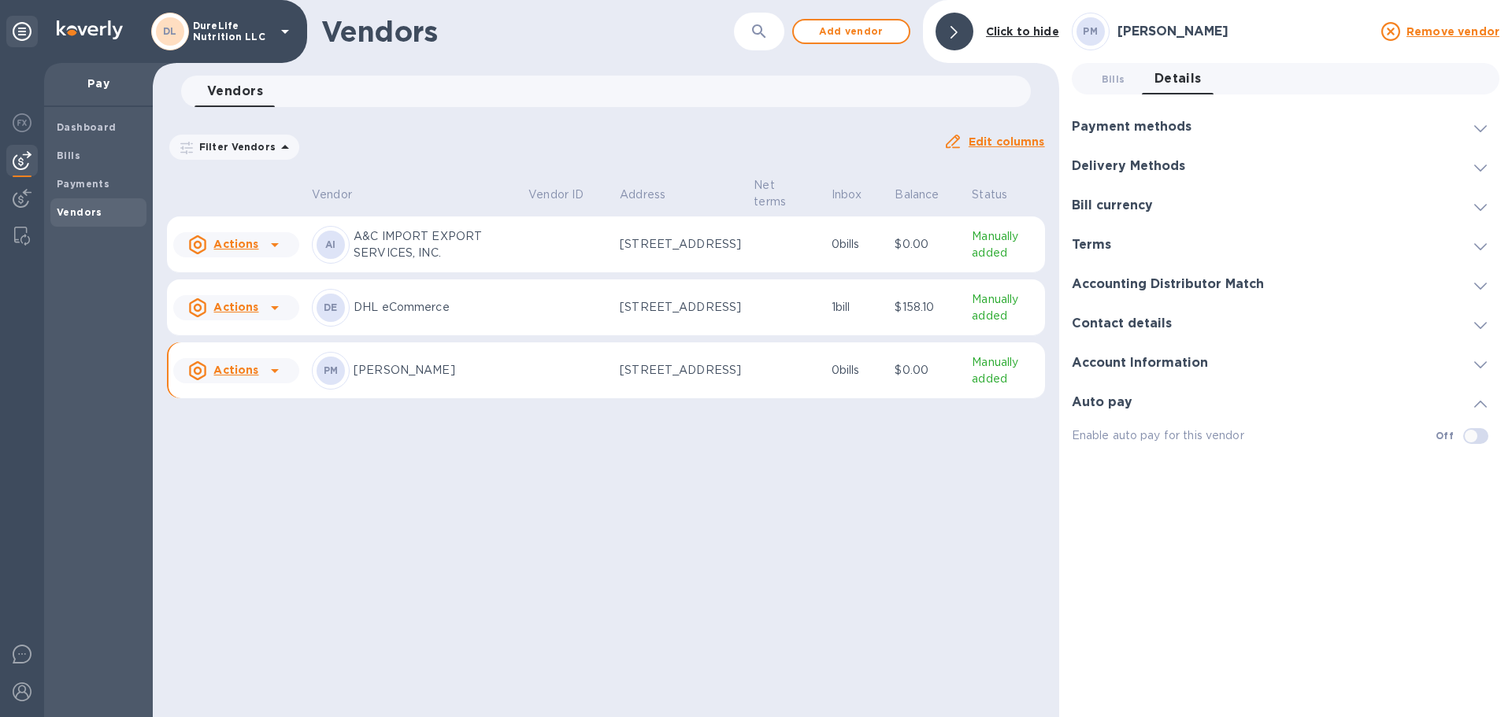
click at [1475, 401] on icon at bounding box center [1480, 404] width 13 height 7
click at [1472, 361] on div at bounding box center [1480, 363] width 38 height 16
click at [1475, 325] on icon at bounding box center [1480, 325] width 13 height 7
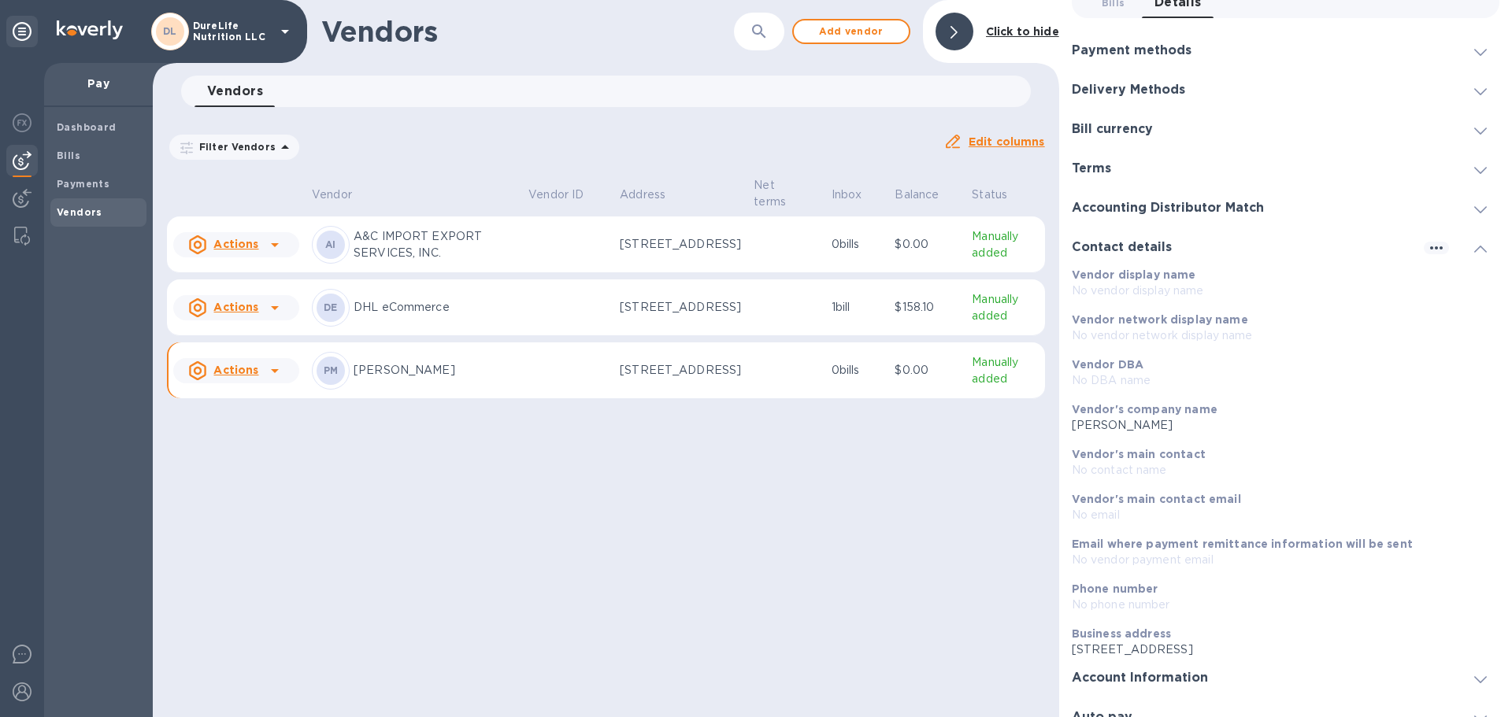
scroll to position [17, 0]
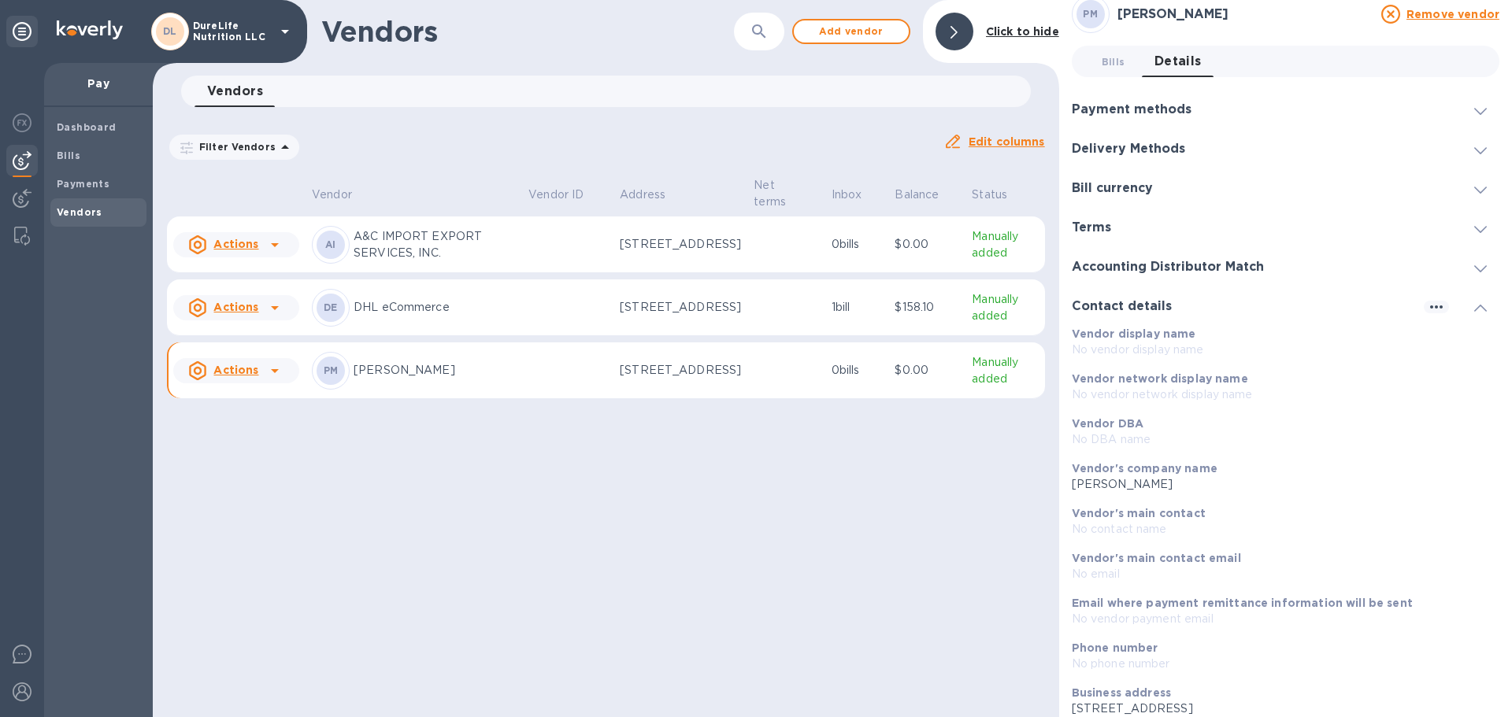
click at [1474, 302] on span at bounding box center [1480, 306] width 13 height 15
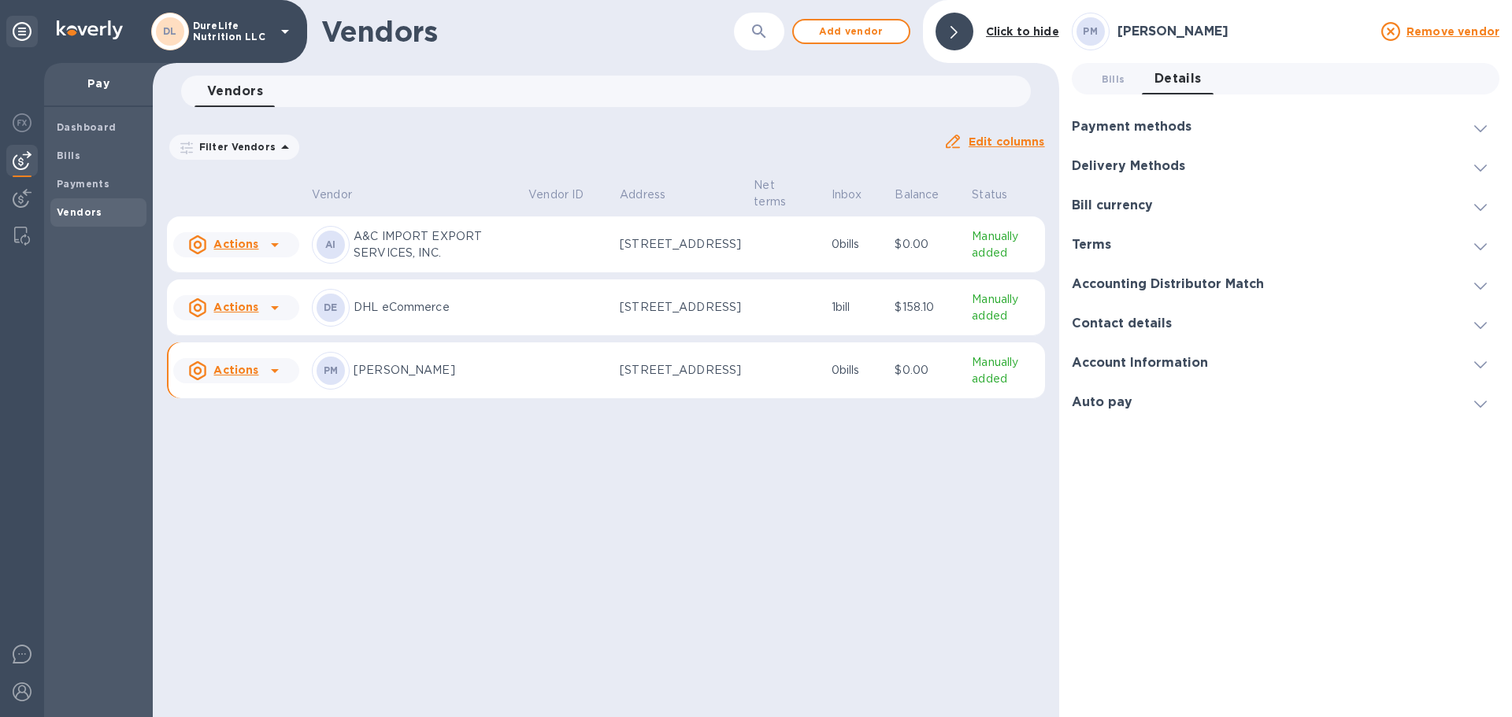
click at [1481, 279] on span at bounding box center [1480, 284] width 13 height 15
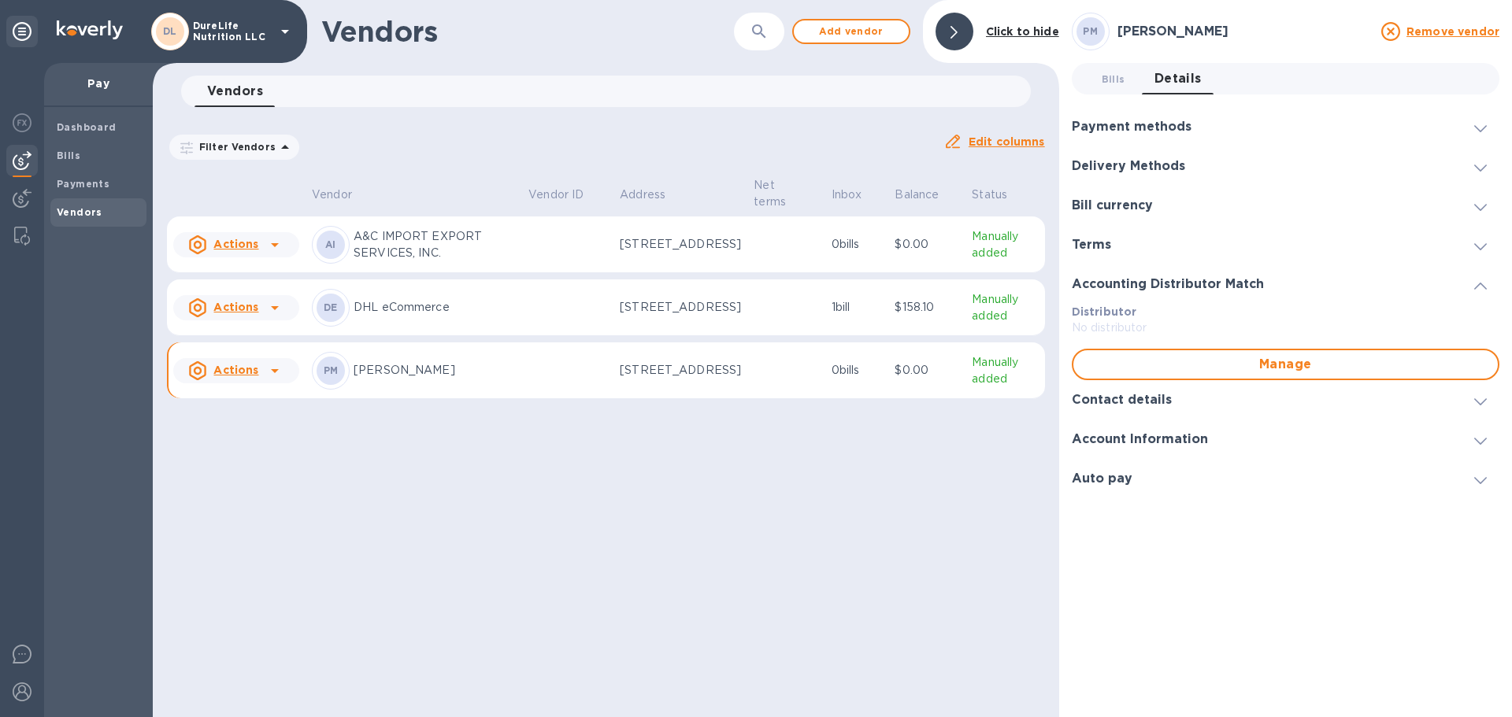
click at [1482, 121] on div at bounding box center [1480, 127] width 38 height 16
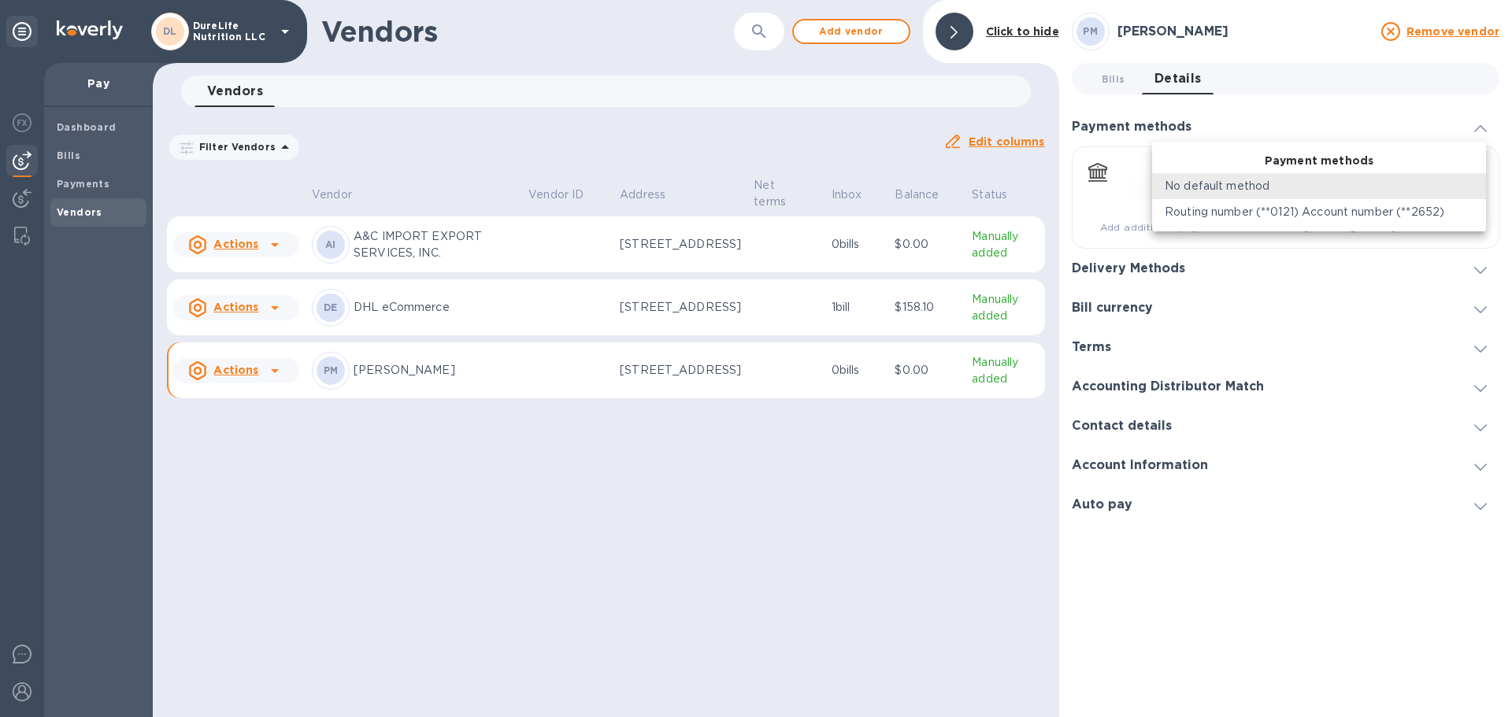
click at [1482, 188] on body "DL DureLife Nutrition LLC Pay Dashboard Bills Payments Vendors Vendors ​ Add ve…" at bounding box center [756, 358] width 1512 height 717
click at [1467, 268] on div at bounding box center [756, 358] width 1512 height 717
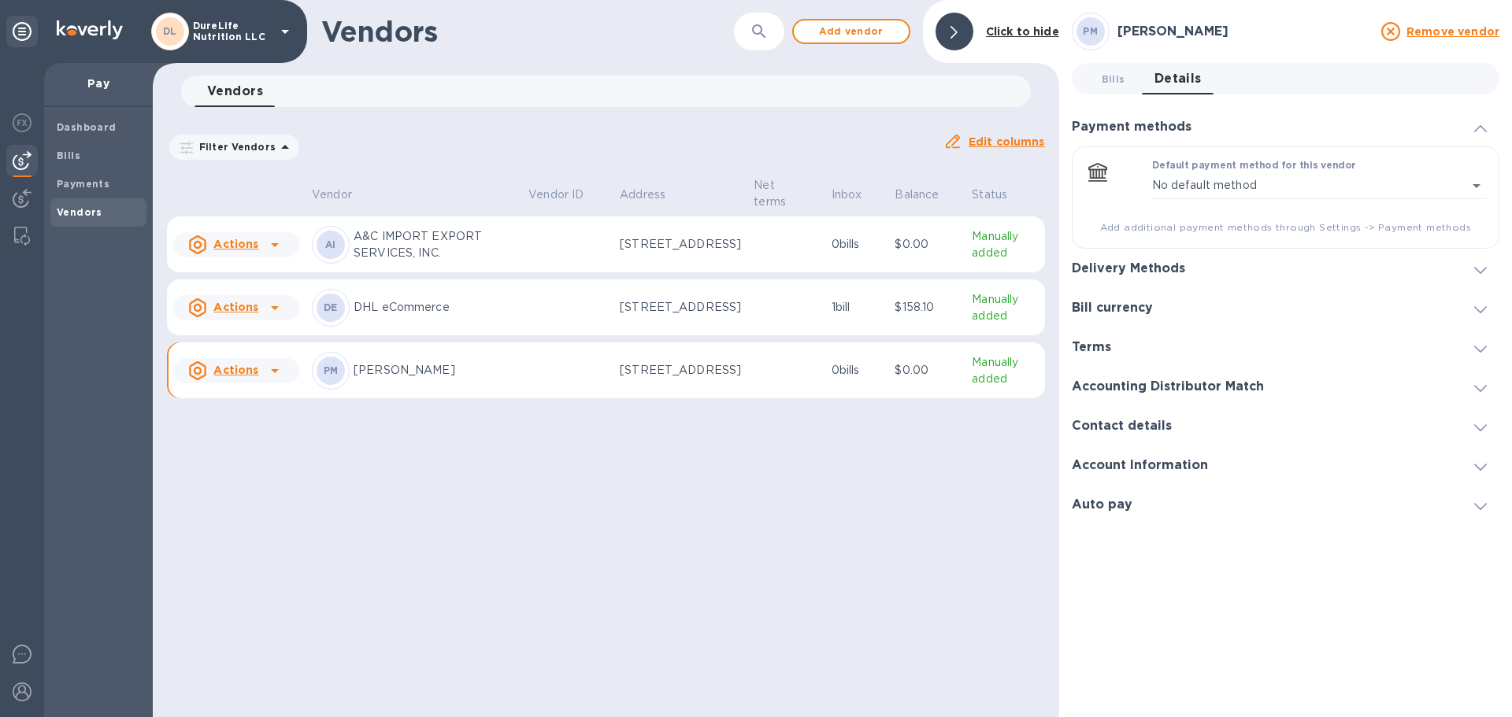
click at [1467, 268] on div at bounding box center [1480, 269] width 38 height 16
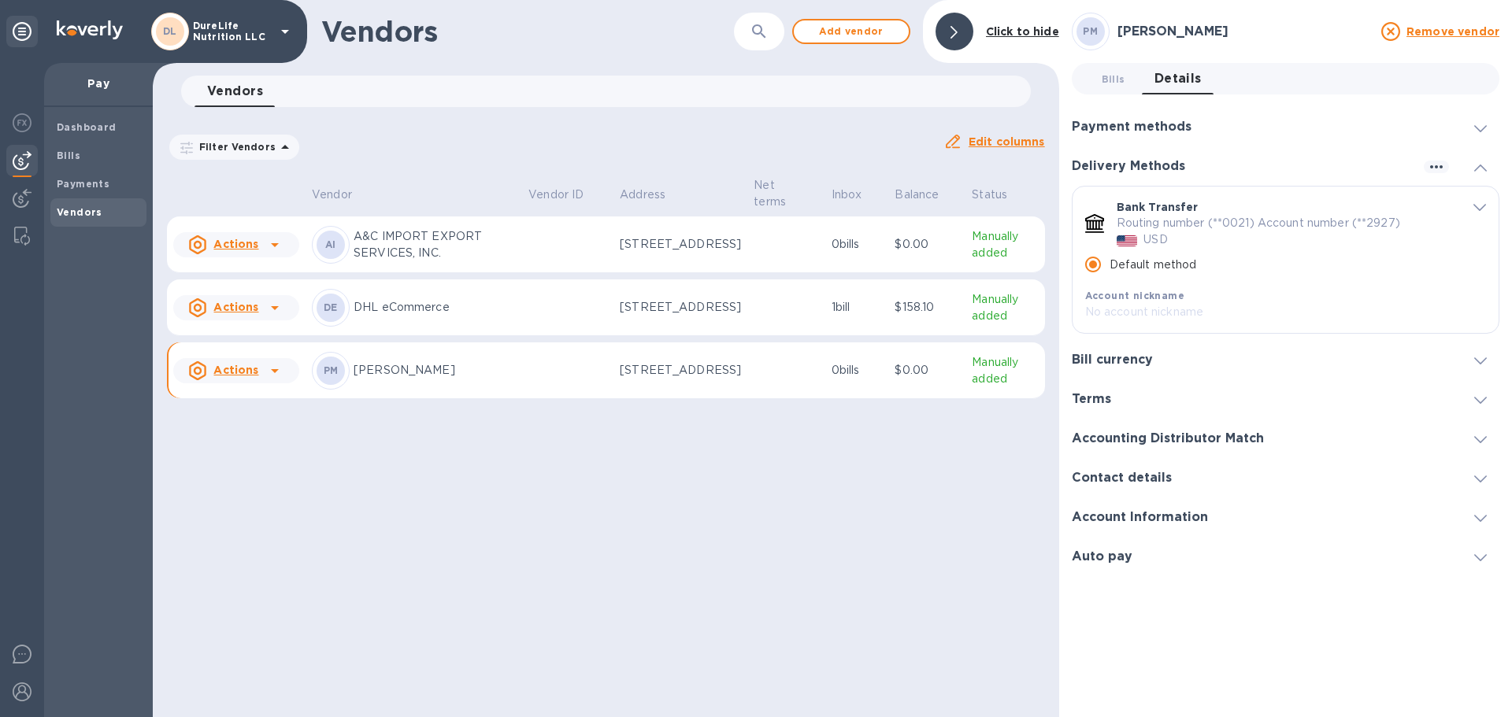
click at [1472, 394] on div at bounding box center [1480, 399] width 38 height 16
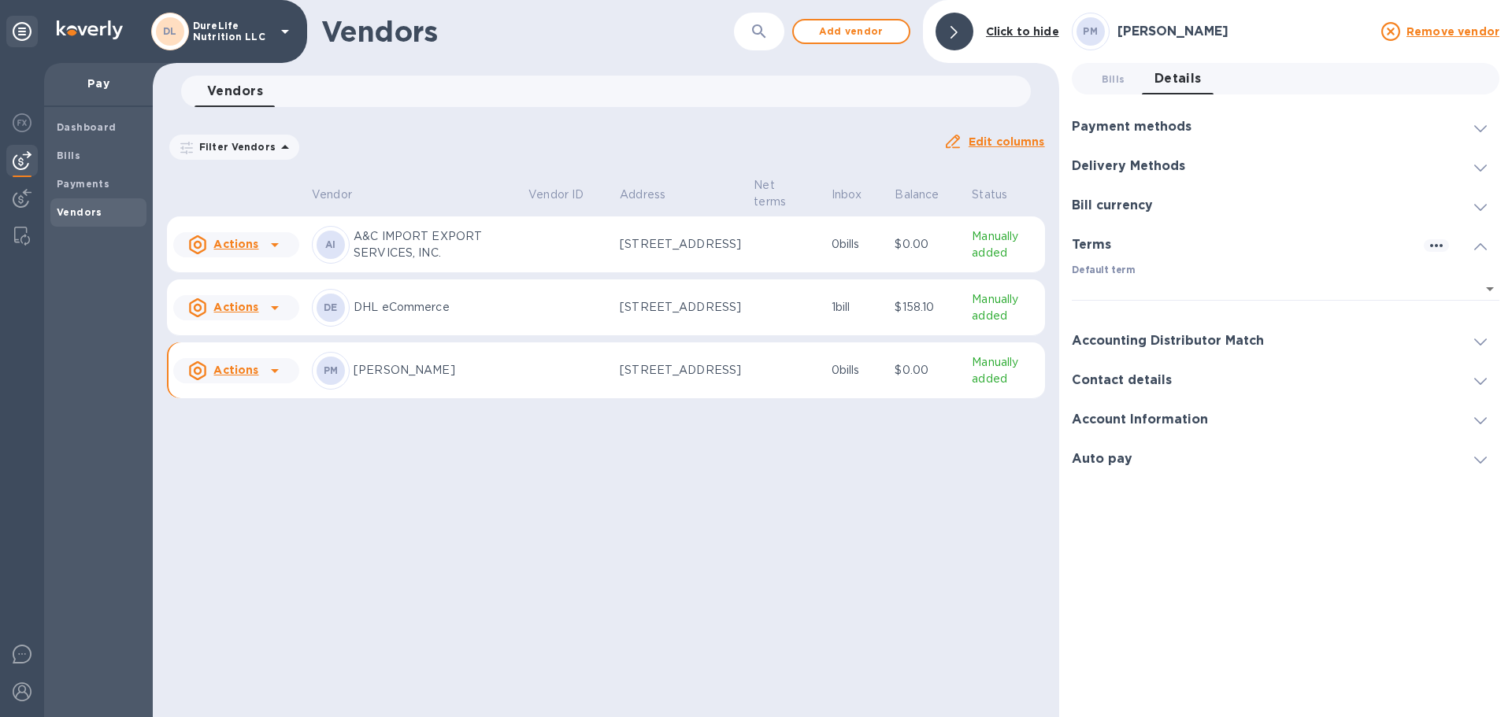
click at [1483, 244] on icon at bounding box center [1480, 246] width 13 height 7
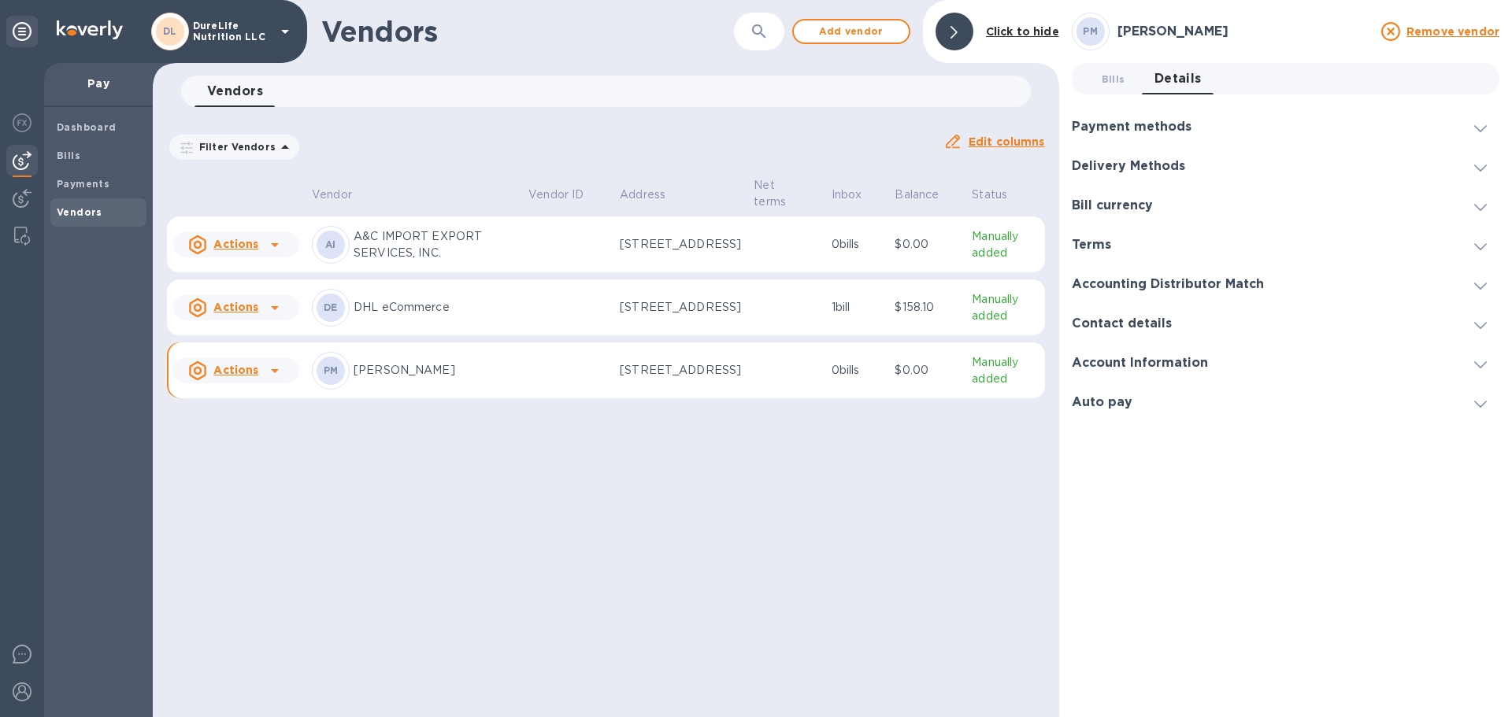
click at [1483, 244] on icon at bounding box center [1480, 246] width 13 height 7
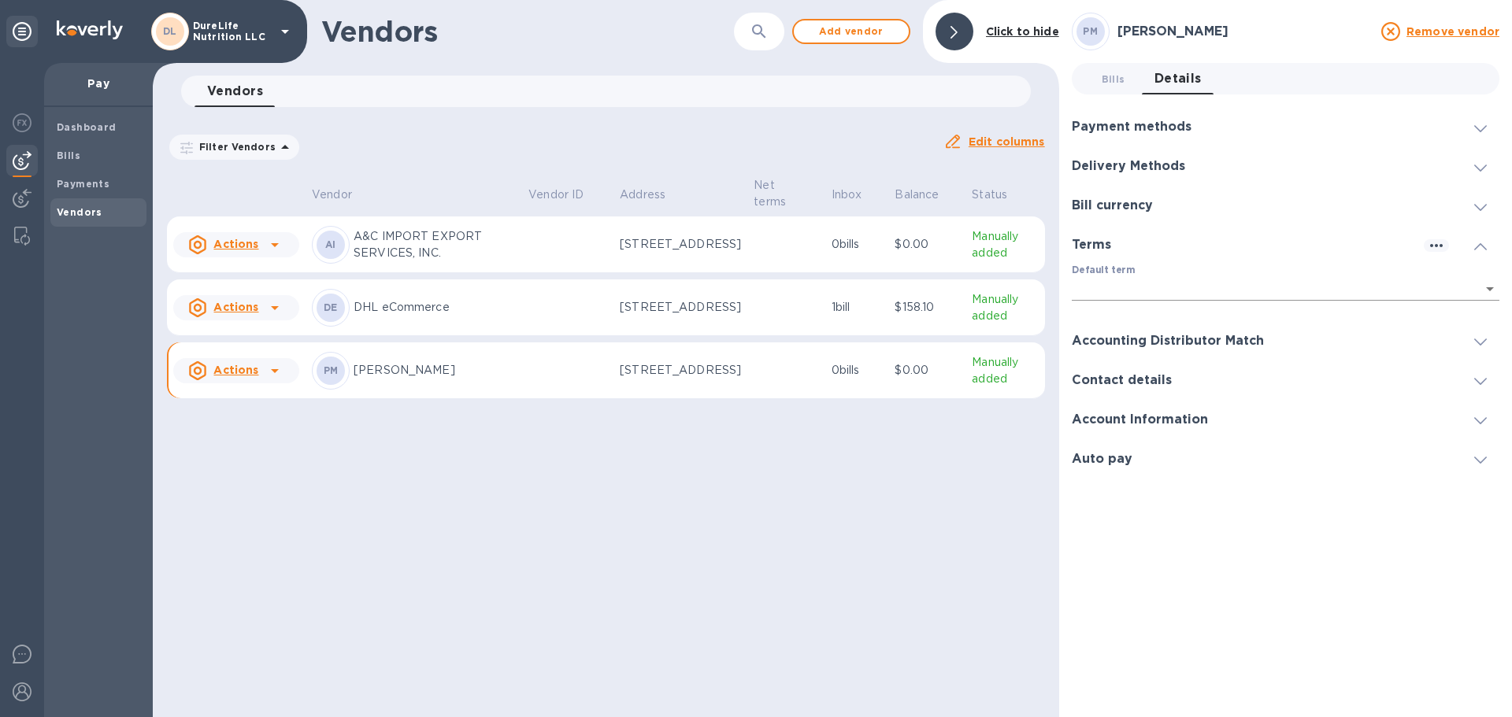
click at [1490, 287] on body "DL DureLife Nutrition LLC Pay Dashboard Bills Payments Vendors Vendors ​ Add ve…" at bounding box center [756, 358] width 1512 height 717
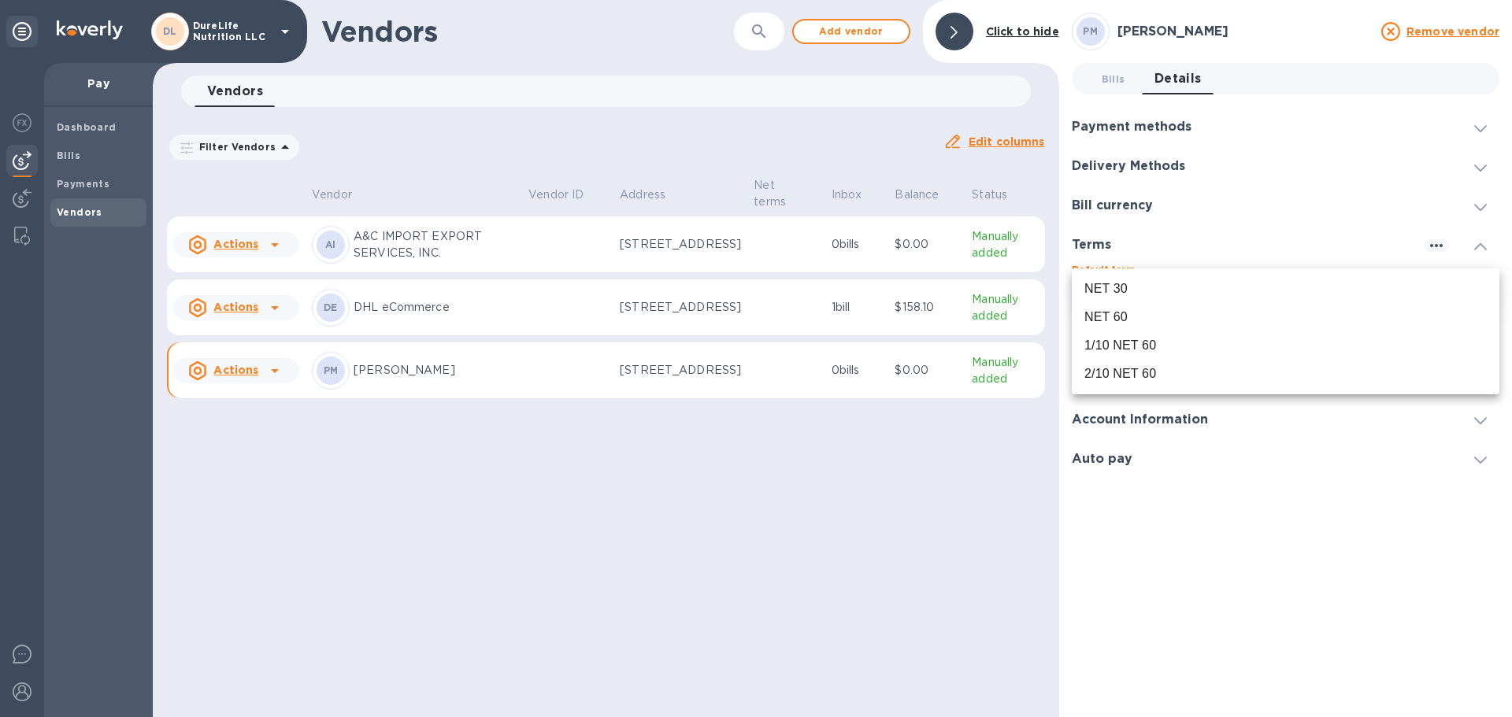
click at [725, 569] on div at bounding box center [756, 358] width 1512 height 717
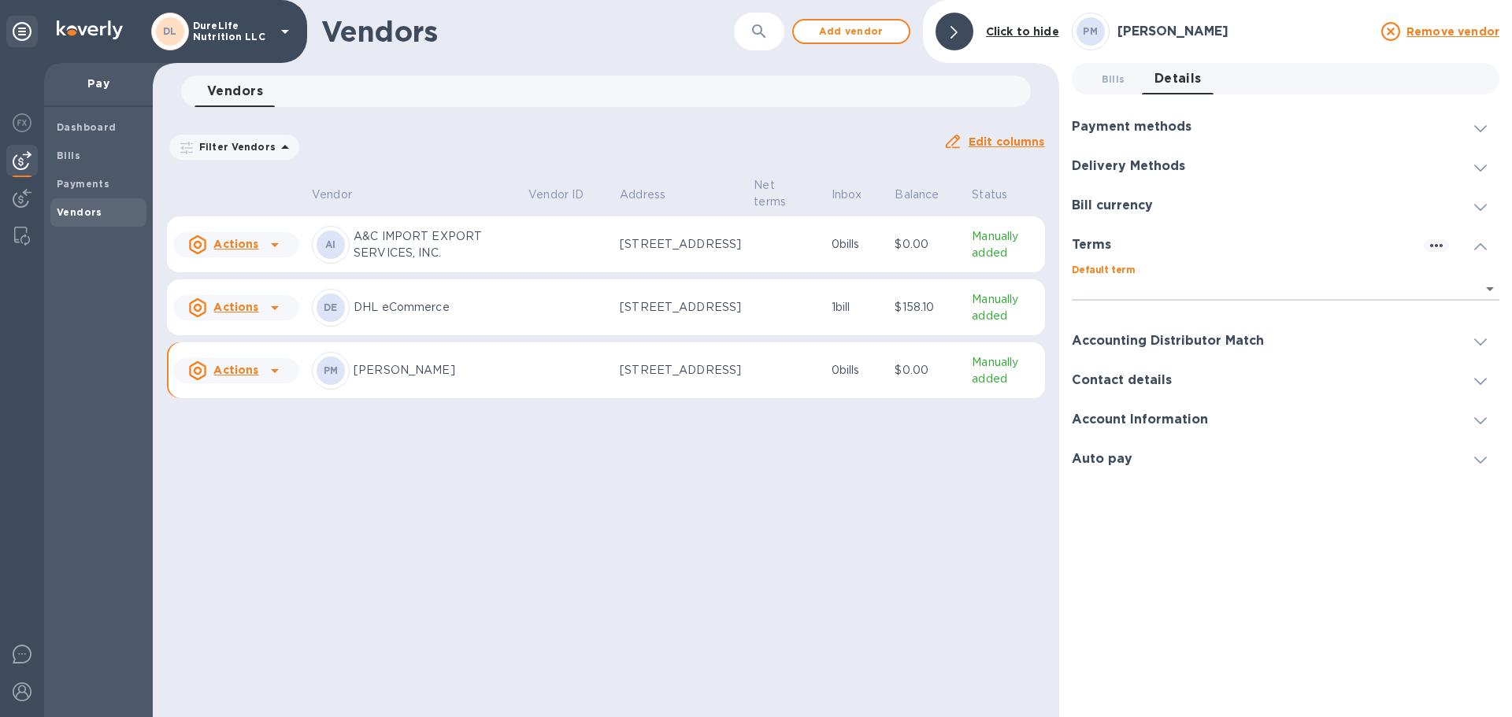
click at [1478, 343] on icon at bounding box center [1480, 342] width 13 height 7
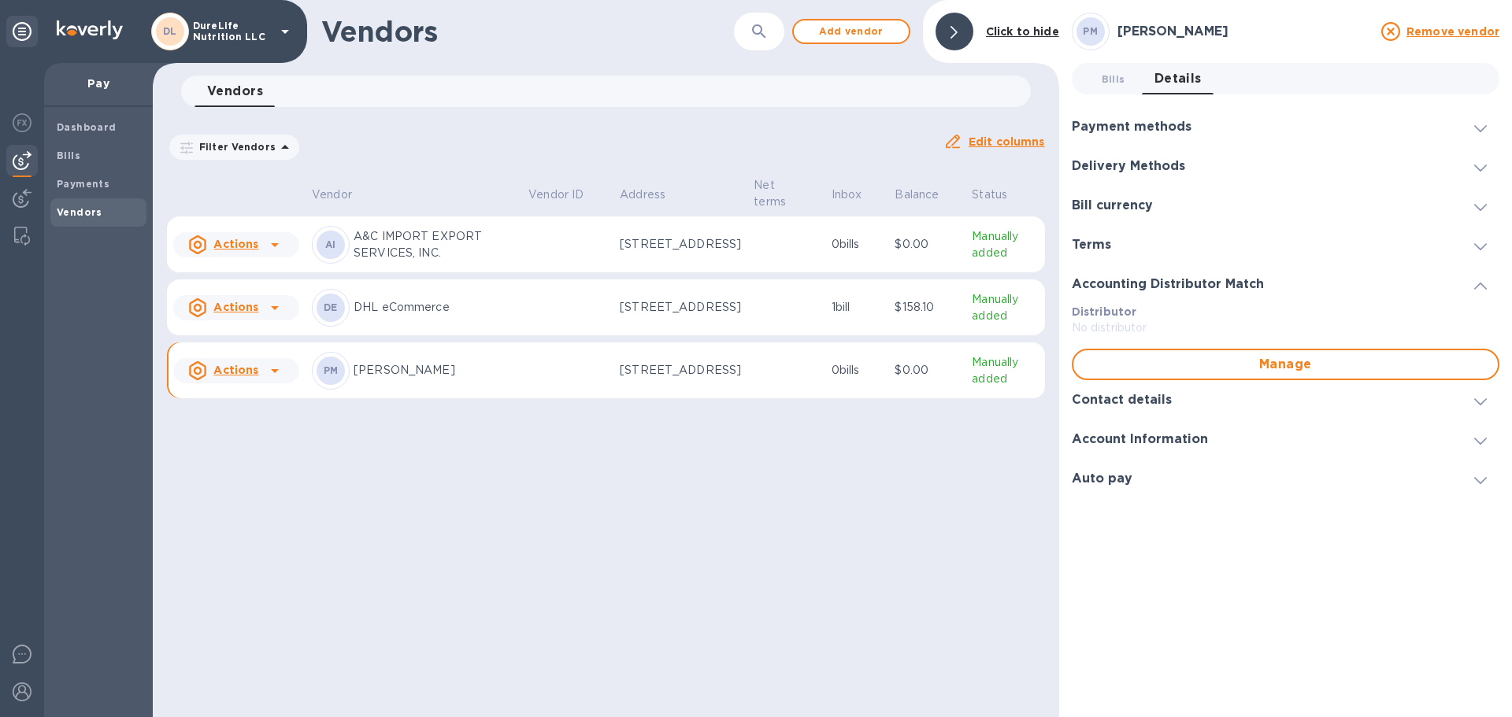
click at [1471, 410] on div "Contact details" at bounding box center [1284, 399] width 427 height 39
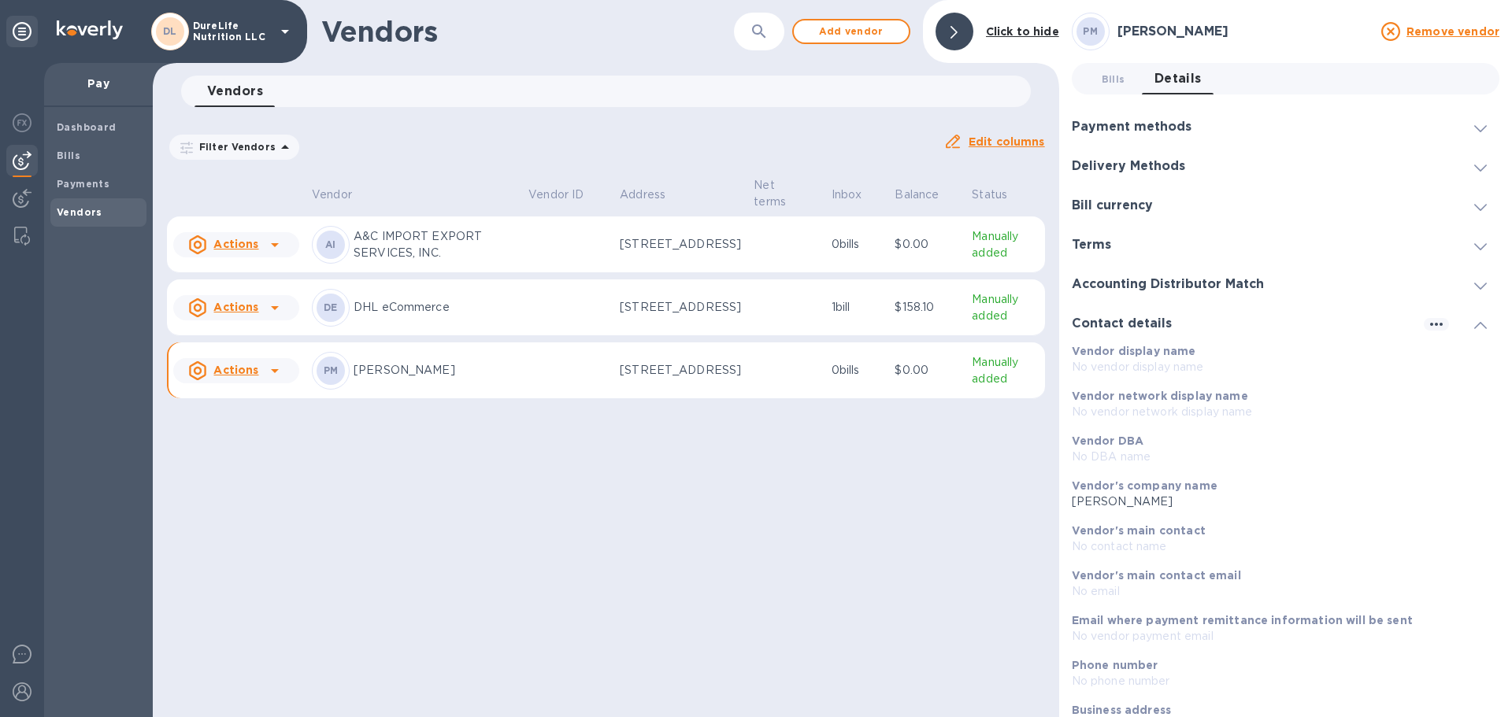
drag, startPoint x: 934, startPoint y: 538, endPoint x: 941, endPoint y: 527, distance: 12.7
click at [935, 539] on div "Vendors ​ Add vendor Click to hide Vendors 0 Filter Vendors Auto pay: All Edit …" at bounding box center [606, 358] width 906 height 717
click at [594, 50] on div "Vendors ​ Add vendor Click to hide" at bounding box center [606, 31] width 906 height 63
click at [71, 179] on b "Payments" at bounding box center [83, 184] width 53 height 12
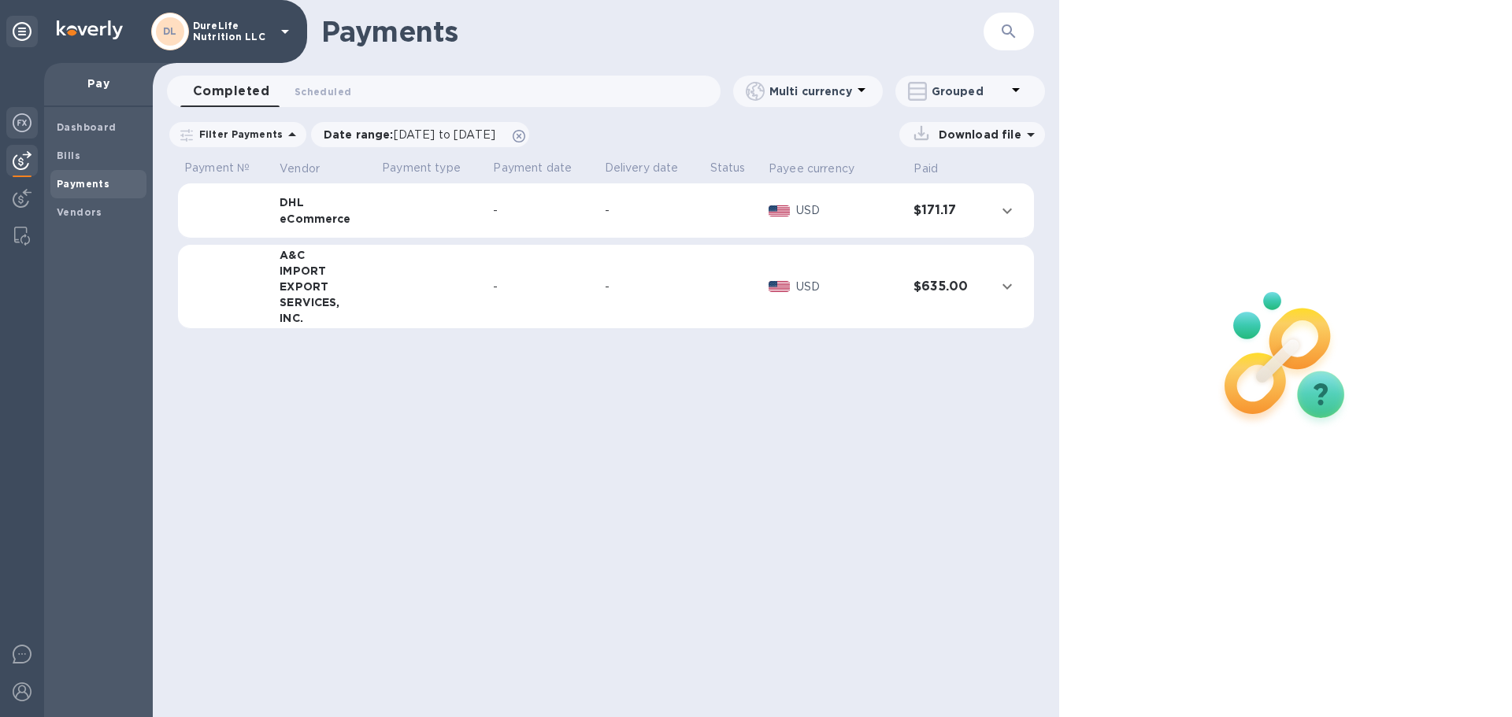
click at [29, 115] on img at bounding box center [22, 122] width 19 height 19
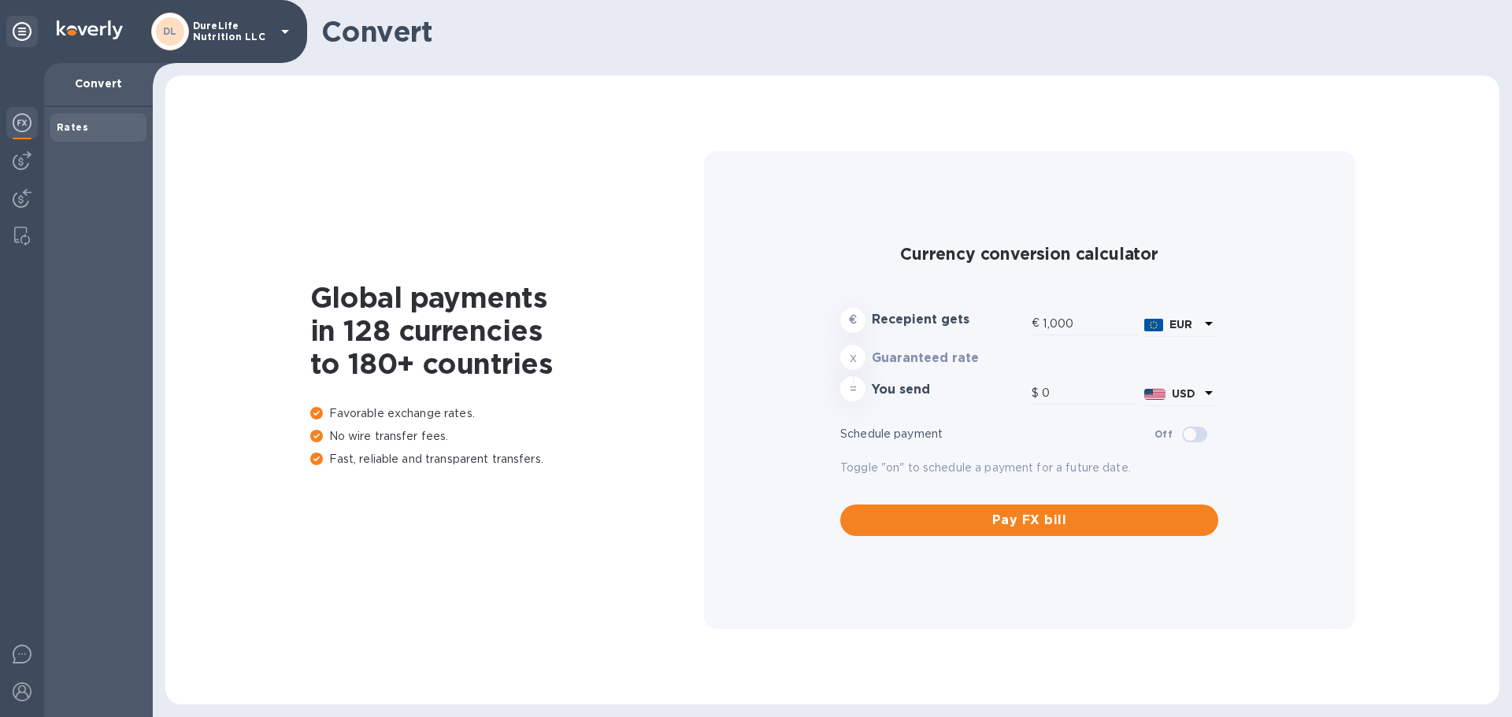
type input "1,172.34"
